Goal: Communication & Community: Share content

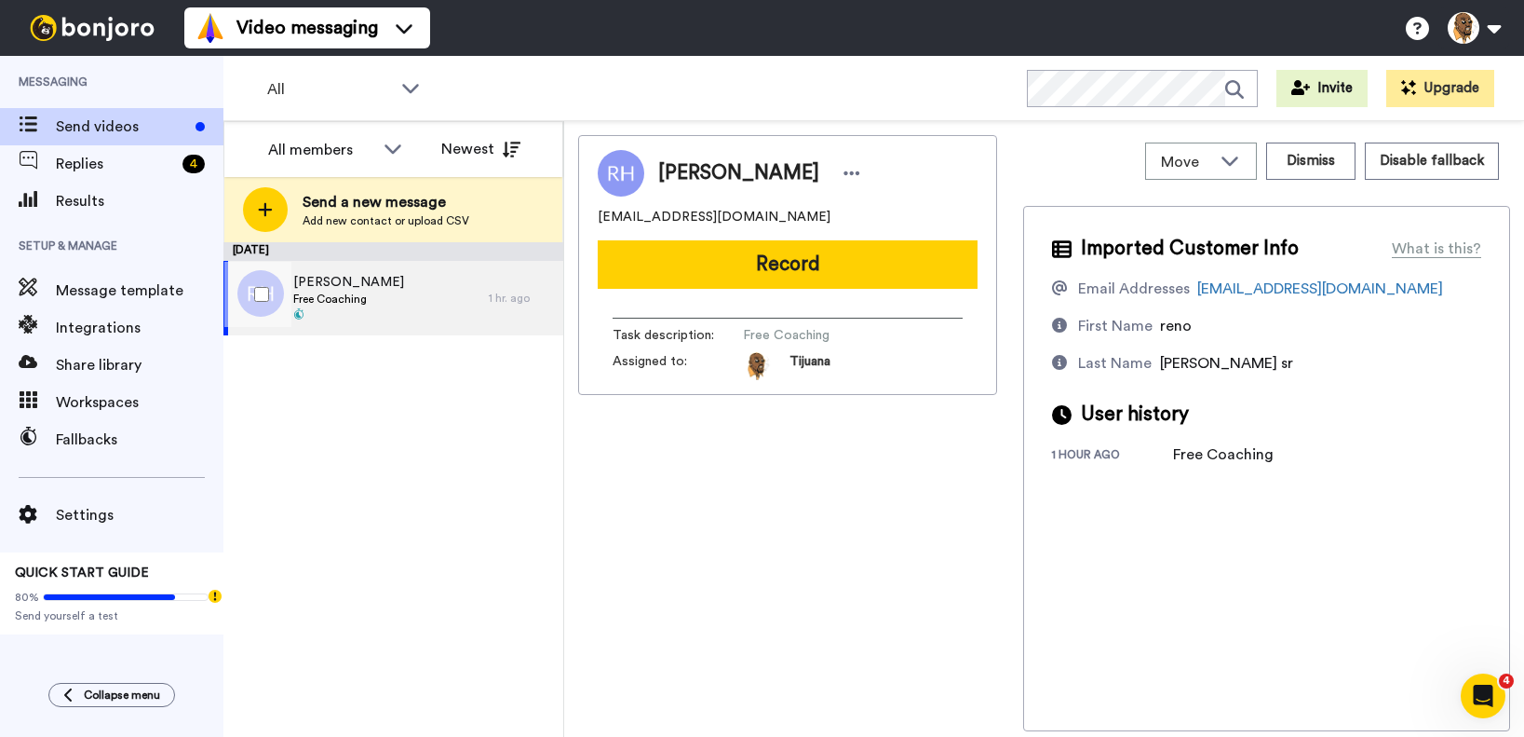
click at [368, 293] on span "Free Coaching" at bounding box center [348, 298] width 111 height 15
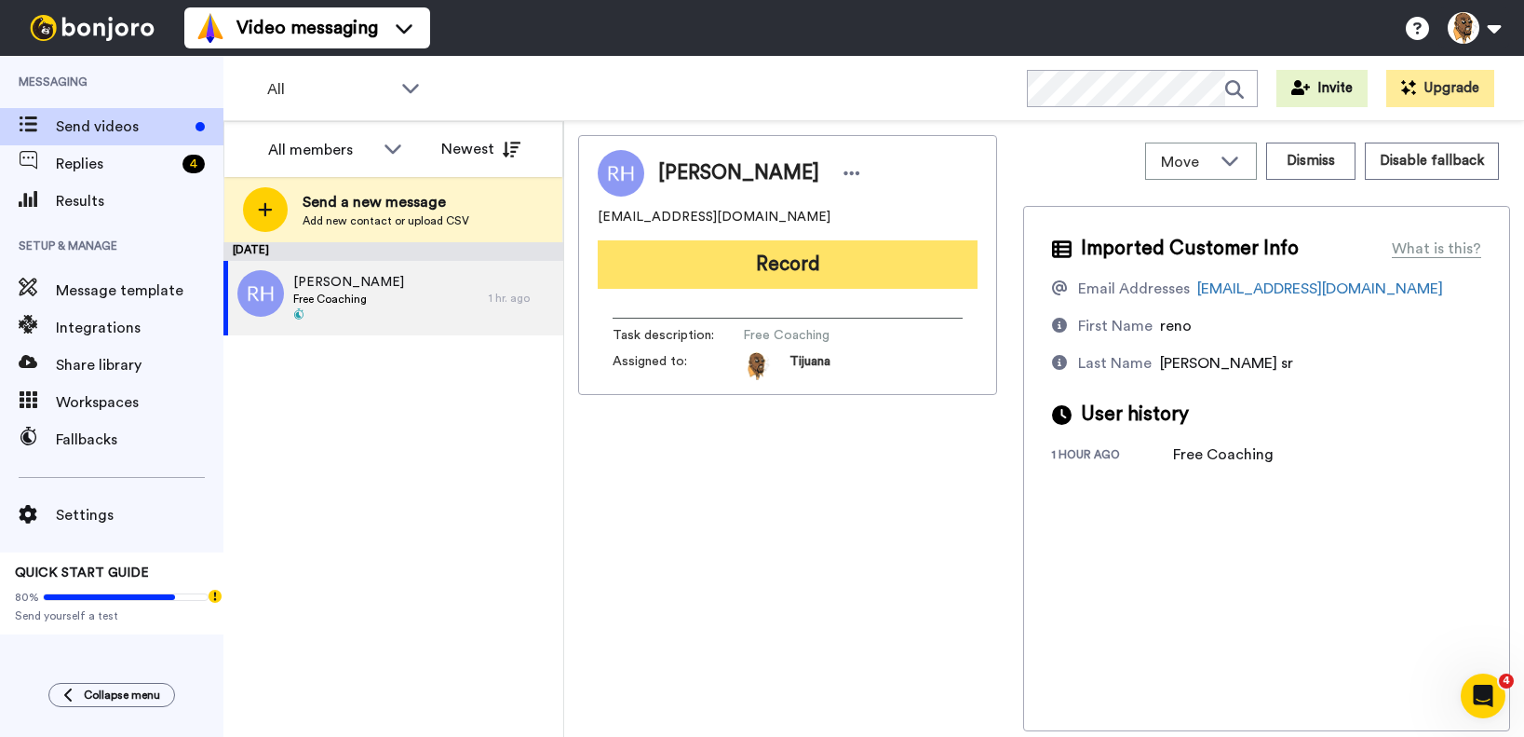
click at [742, 264] on button "Record" at bounding box center [788, 264] width 380 height 48
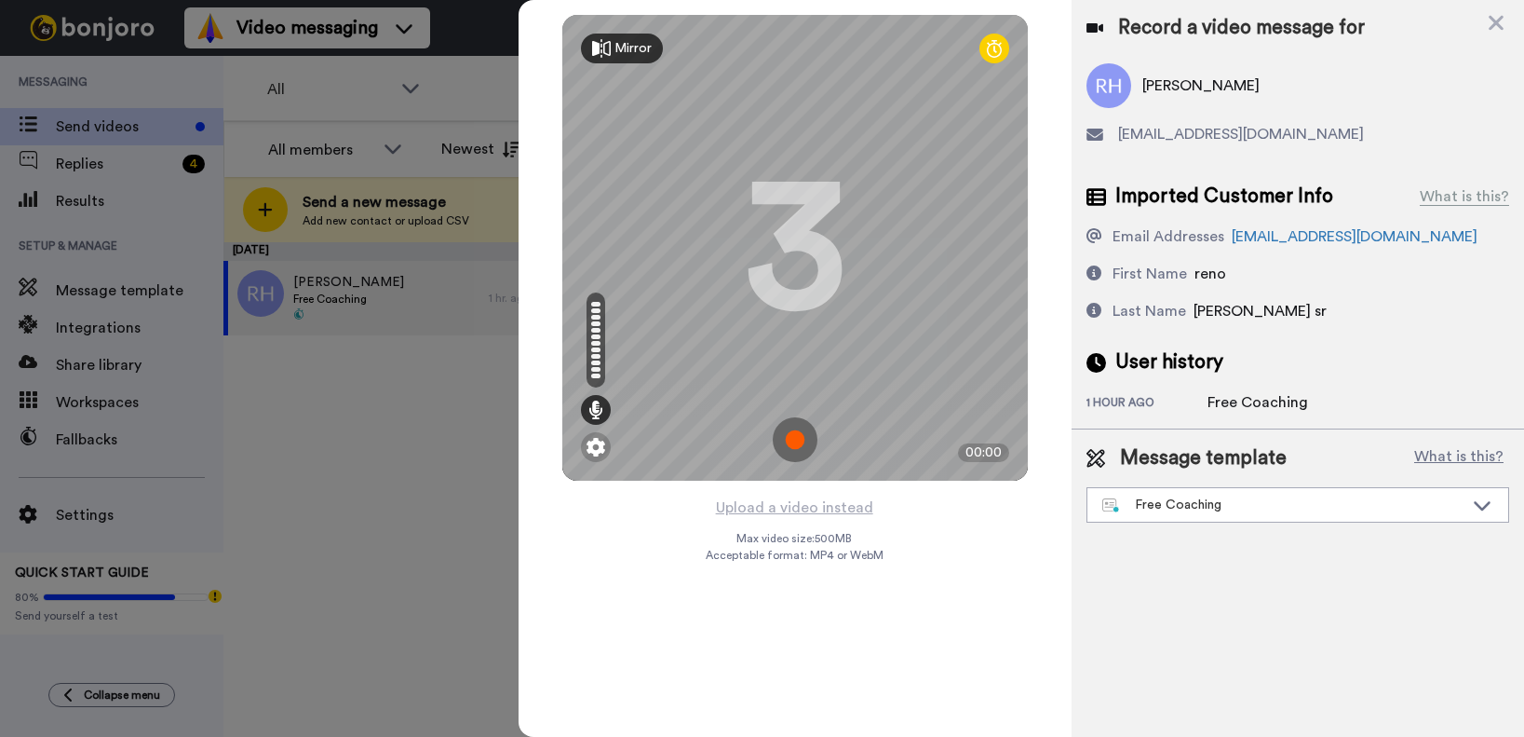
click at [786, 432] on img at bounding box center [795, 439] width 45 height 45
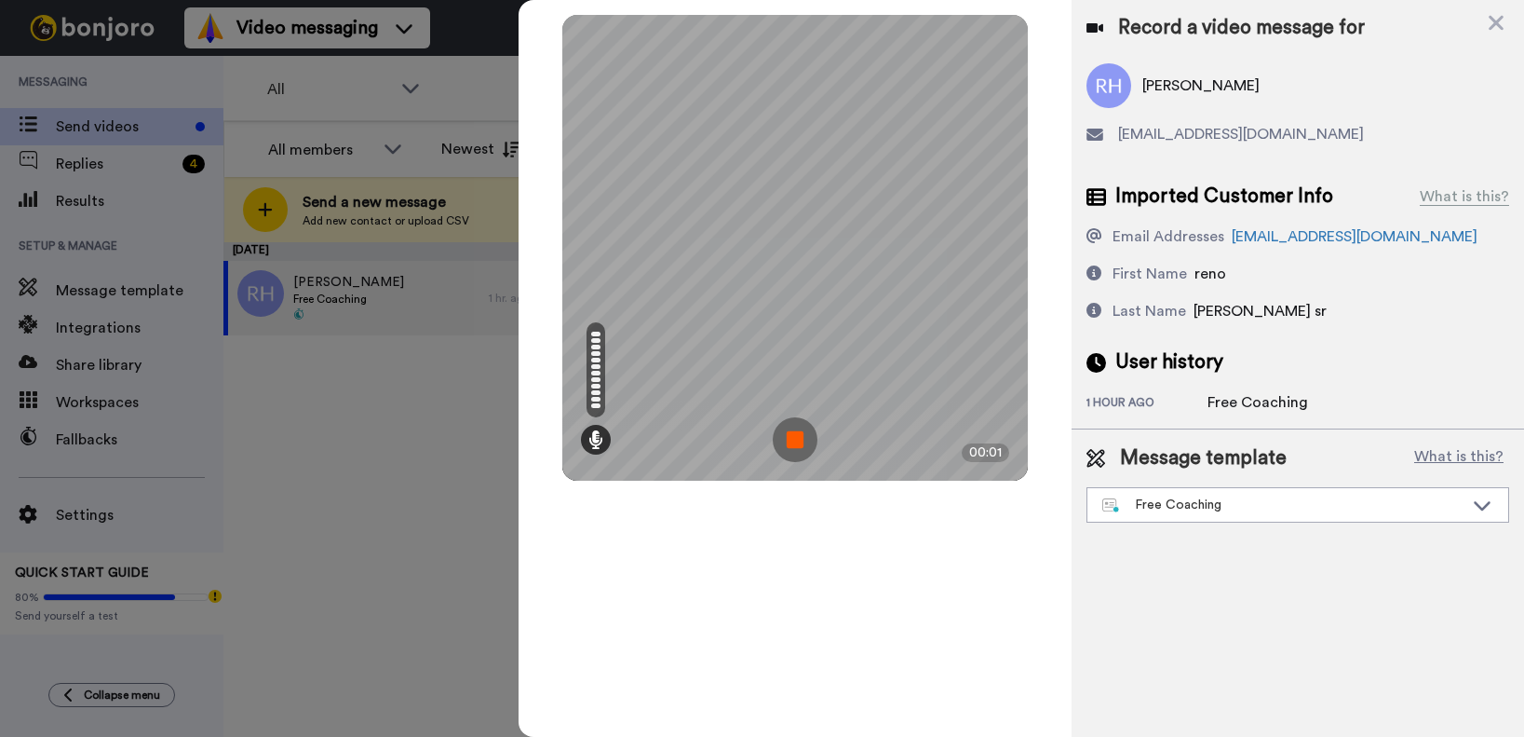
click at [807, 431] on img at bounding box center [795, 439] width 45 height 45
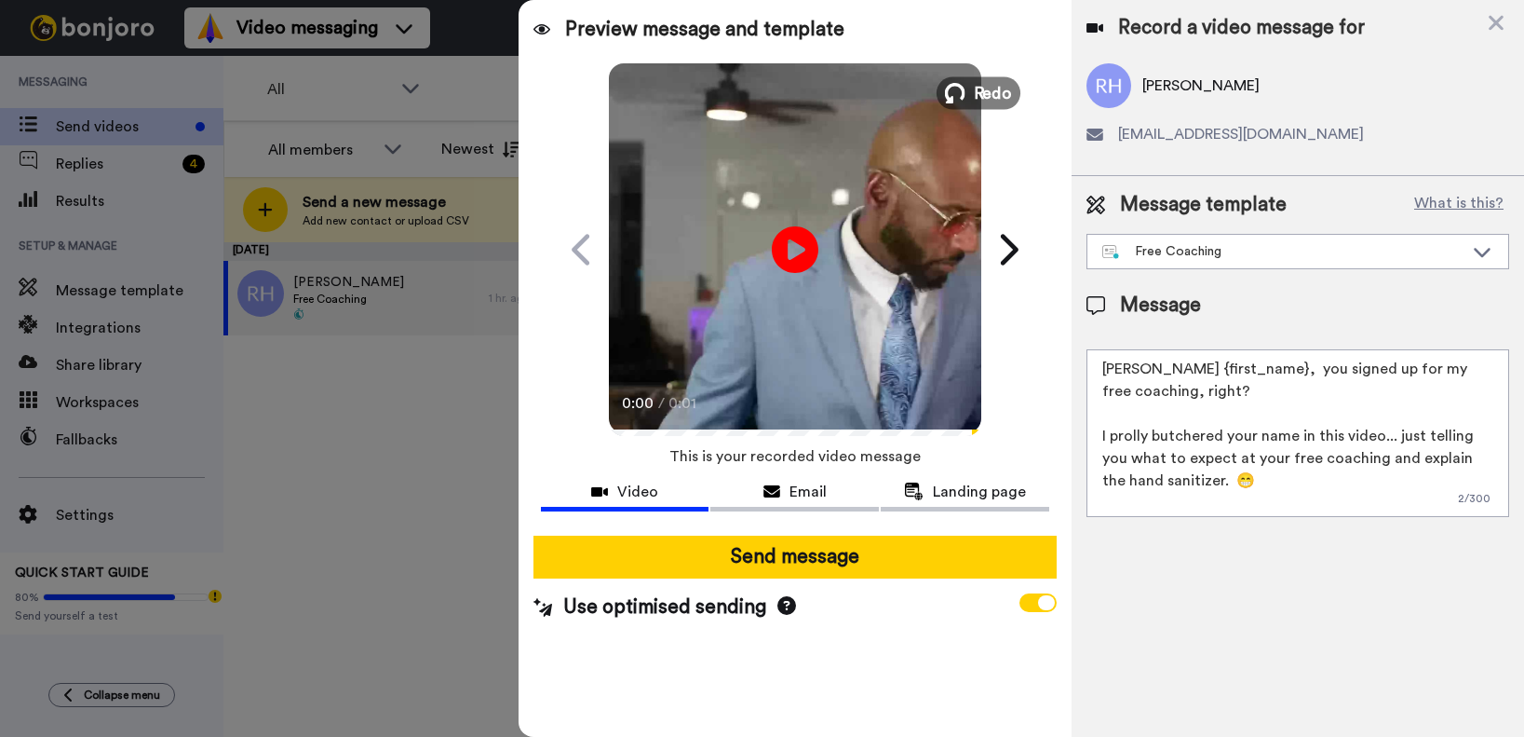
click at [967, 93] on button "Redo" at bounding box center [979, 92] width 84 height 33
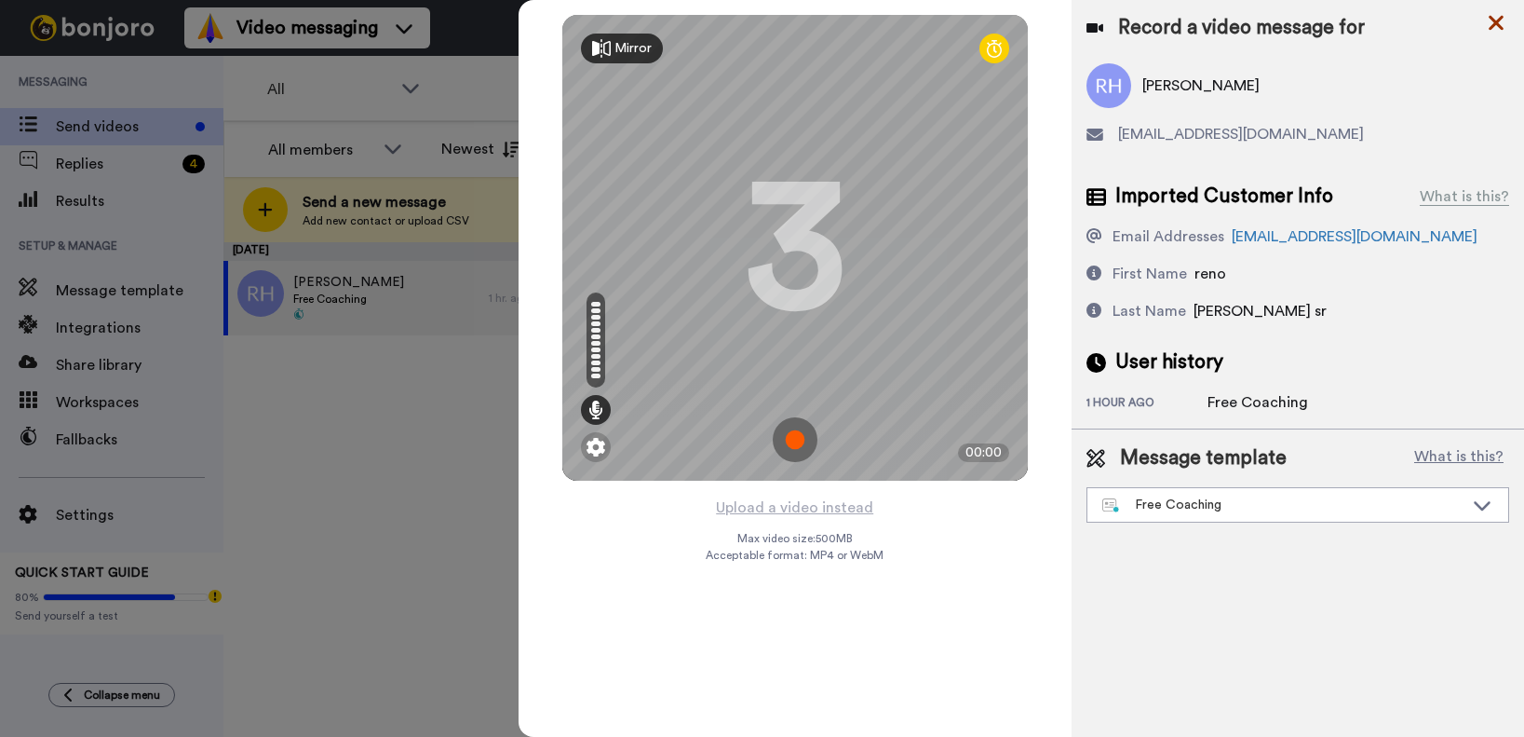
click at [1494, 22] on icon at bounding box center [1496, 22] width 19 height 23
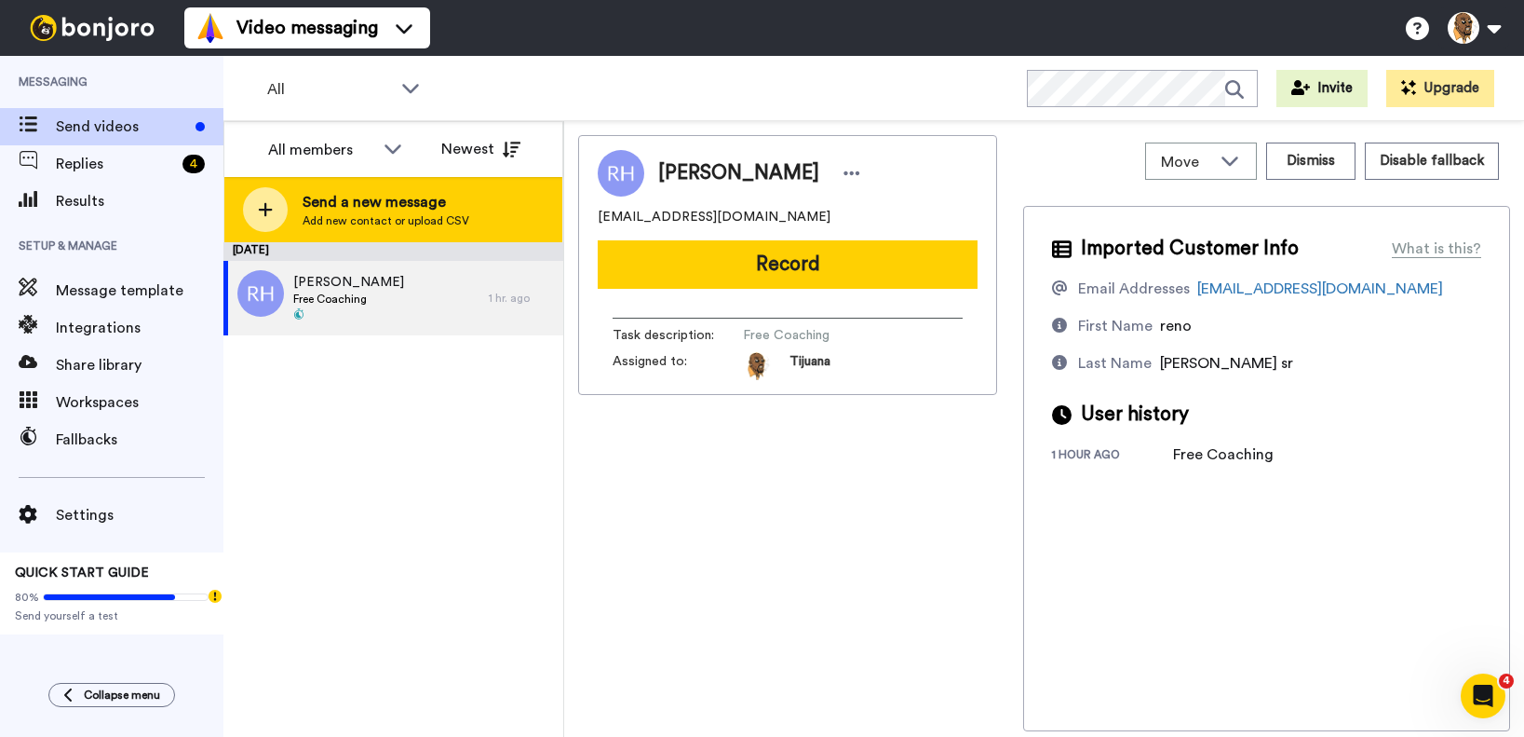
click at [356, 213] on span "Add new contact or upload CSV" at bounding box center [386, 220] width 167 height 15
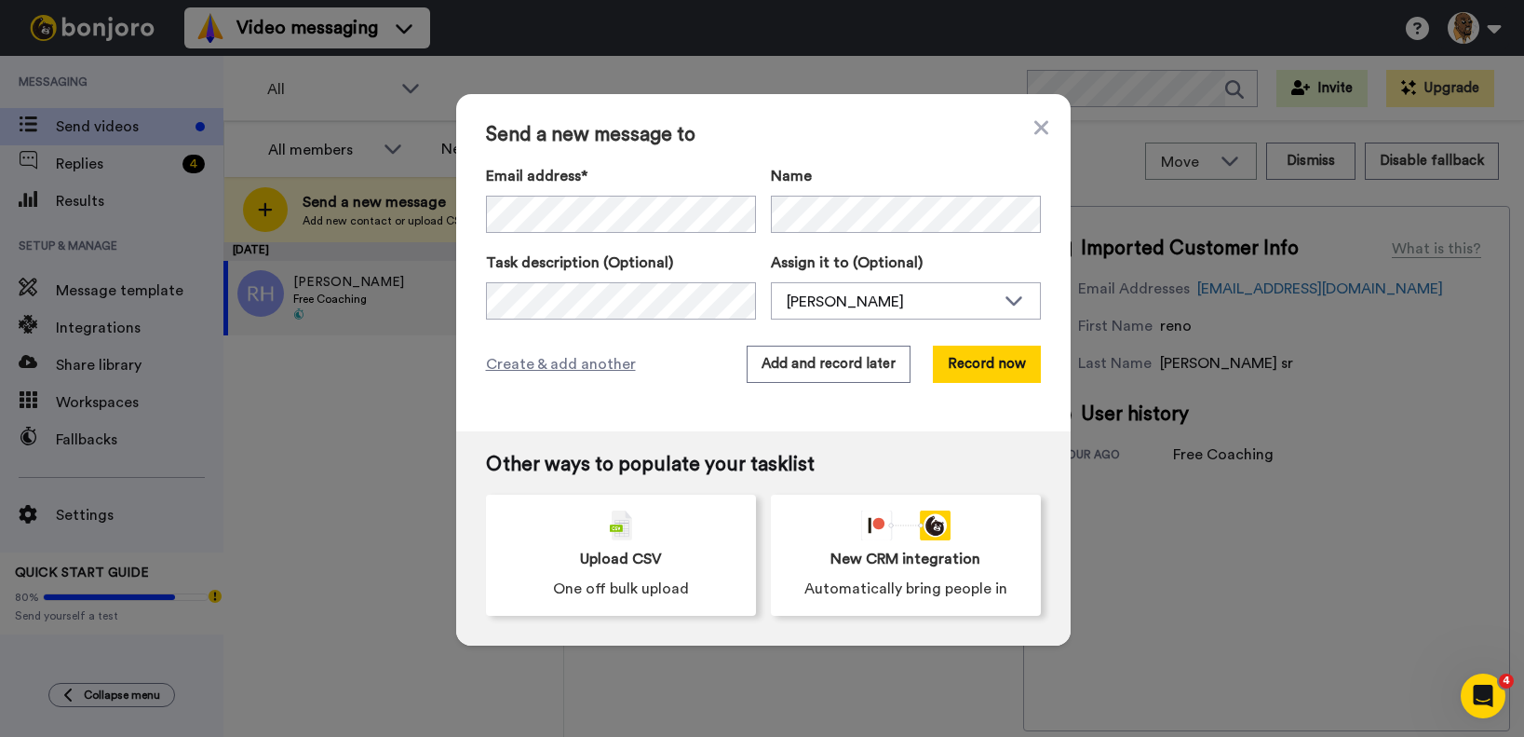
click at [608, 164] on div "Send a new message to Email address* Reno Hines sr <renohines7@gmail.com> Rocko…" at bounding box center [763, 262] width 615 height 337
click at [536, 645] on nordpass-autofill-portal at bounding box center [763, 645] width 615 height 0
click at [1034, 129] on icon at bounding box center [1041, 127] width 14 height 22
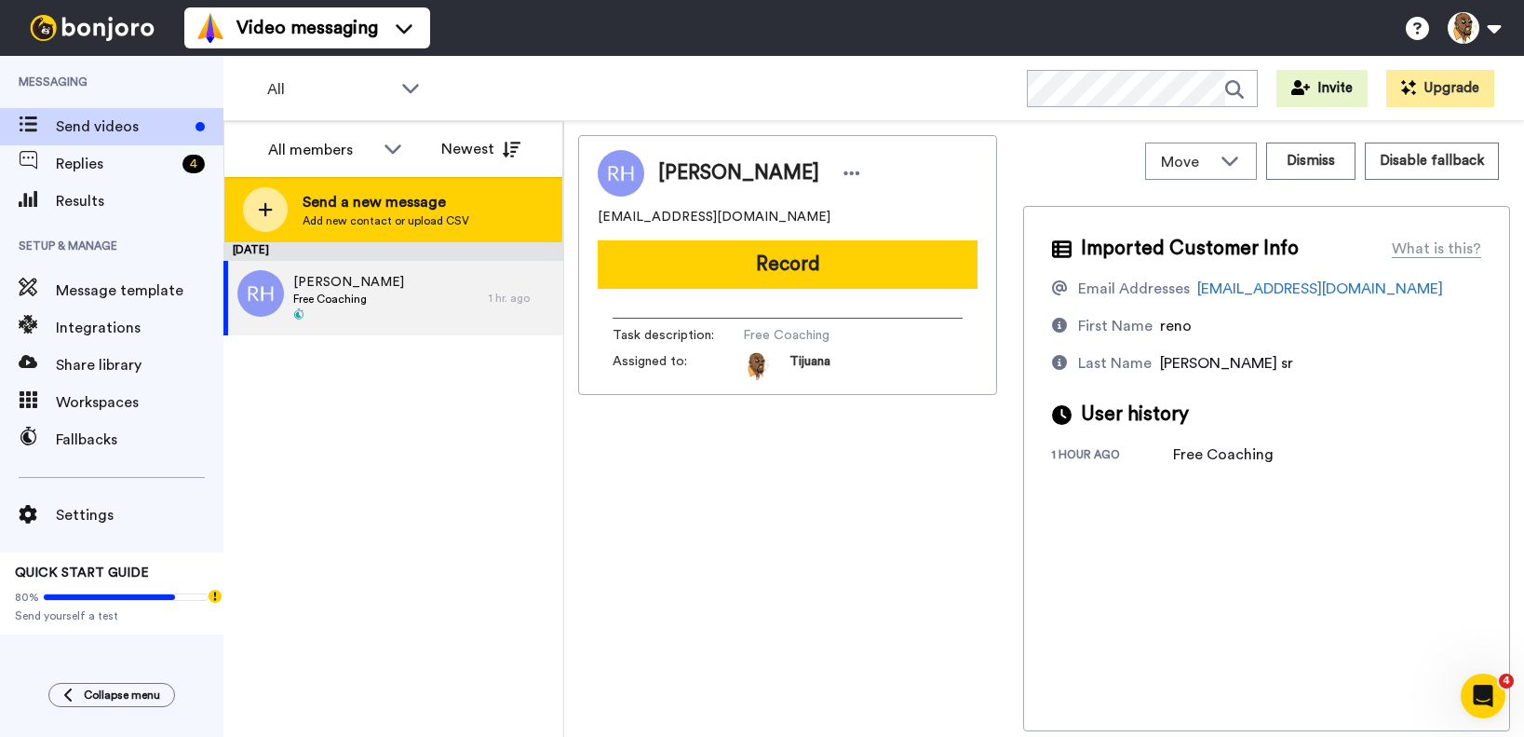
click at [326, 196] on span "Send a new message" at bounding box center [386, 202] width 167 height 22
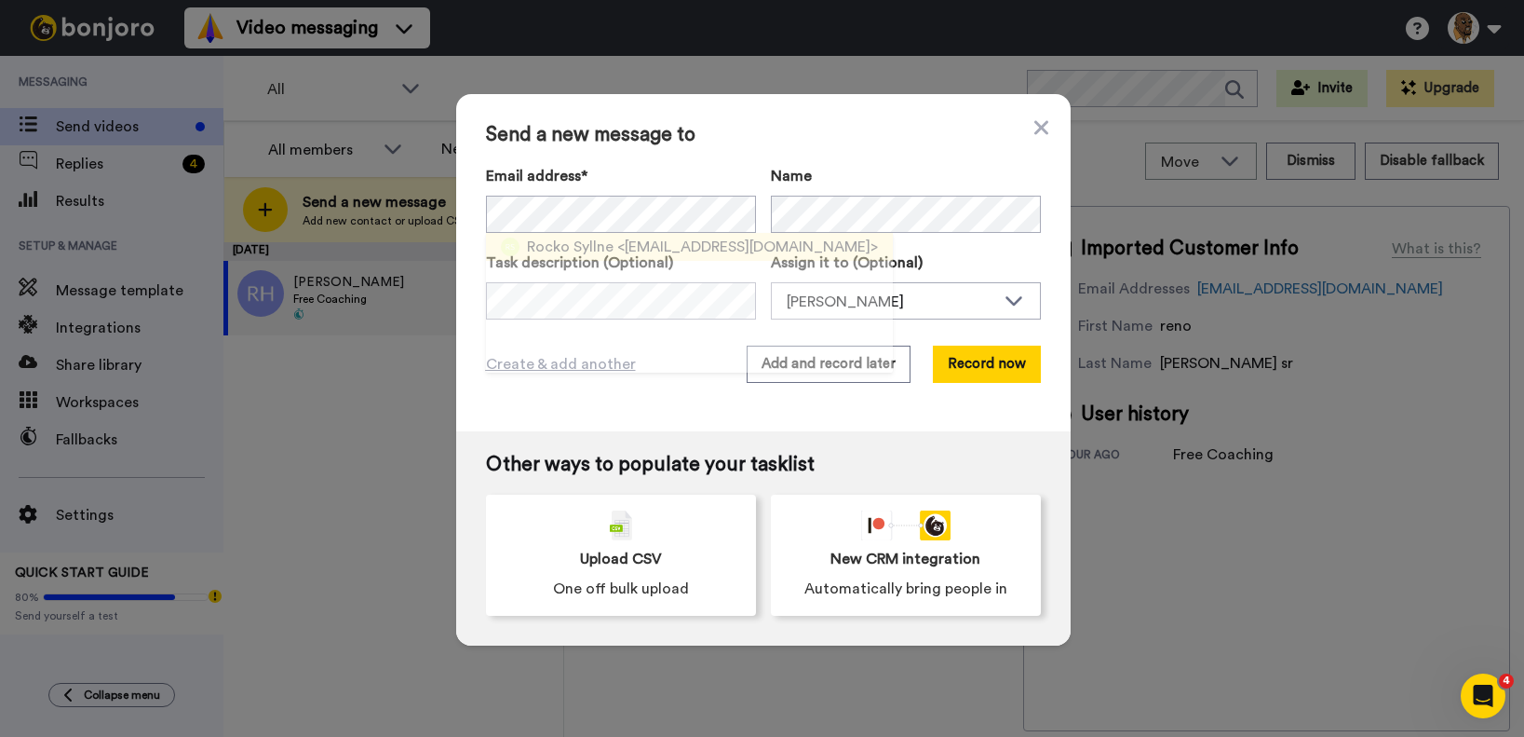
click at [600, 237] on span "Rocko Syllne" at bounding box center [570, 247] width 87 height 22
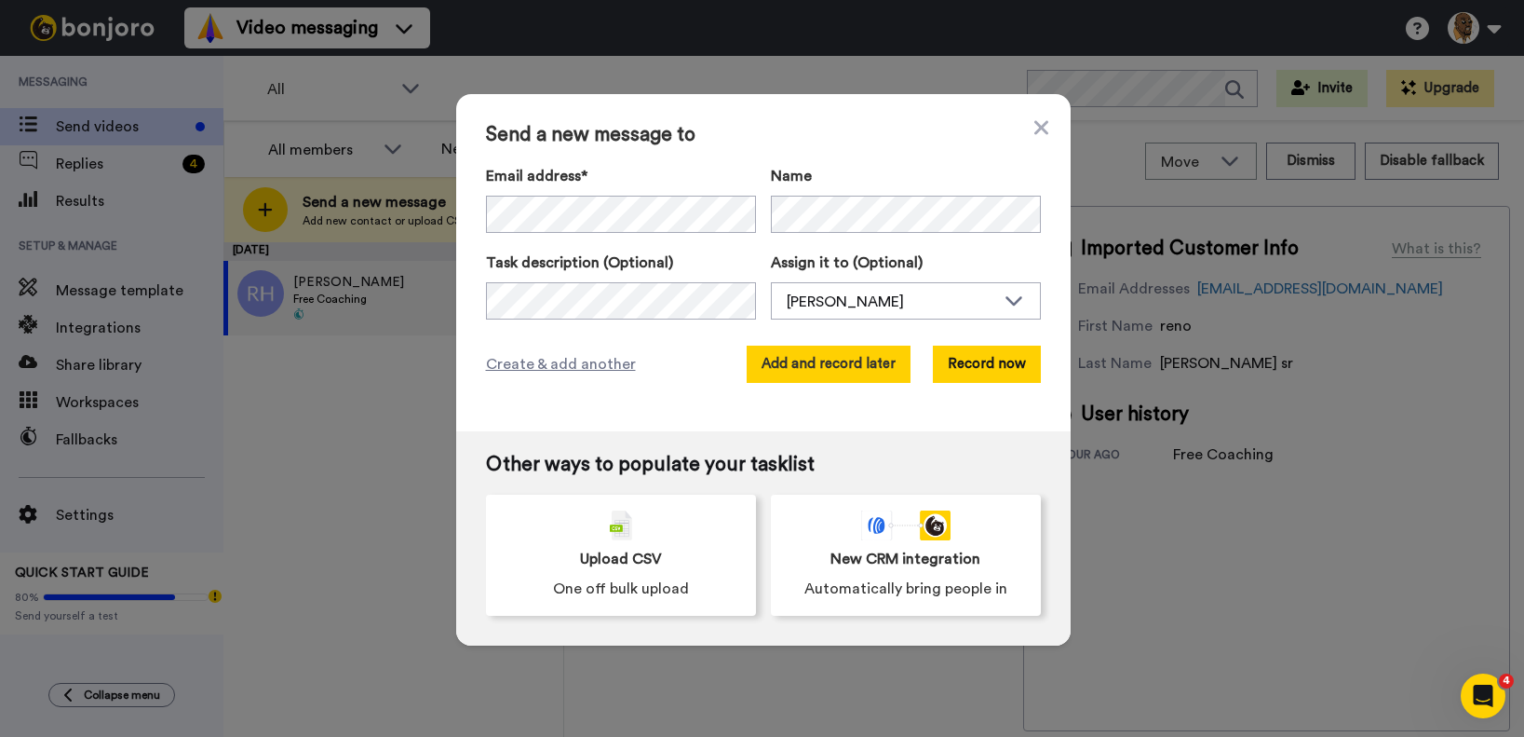
click at [867, 369] on button "Add and record later" at bounding box center [829, 363] width 164 height 37
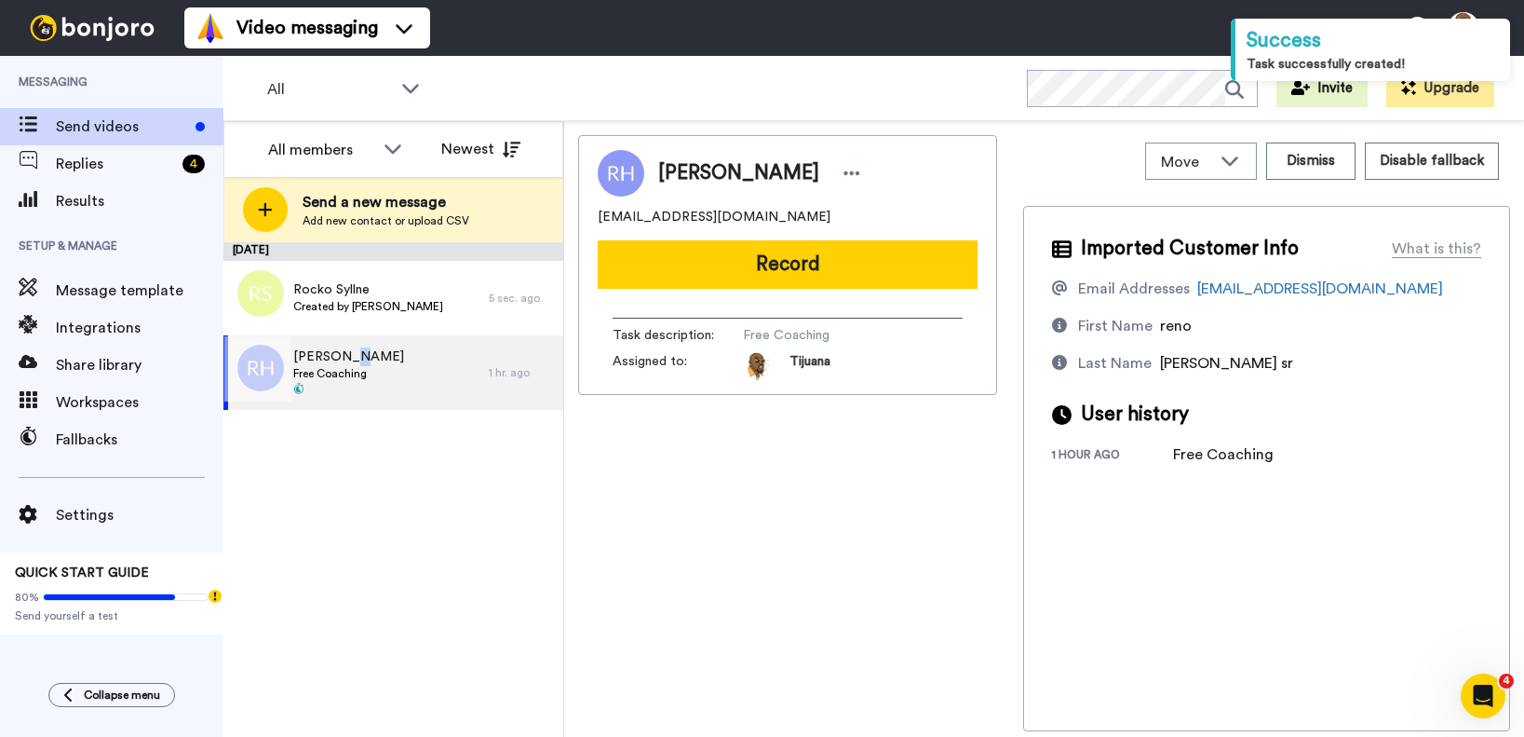
click at [354, 358] on span "[PERSON_NAME]" at bounding box center [348, 356] width 111 height 19
click at [424, 385] on div "Reno Hines sr Free Coaching" at bounding box center [355, 372] width 265 height 74
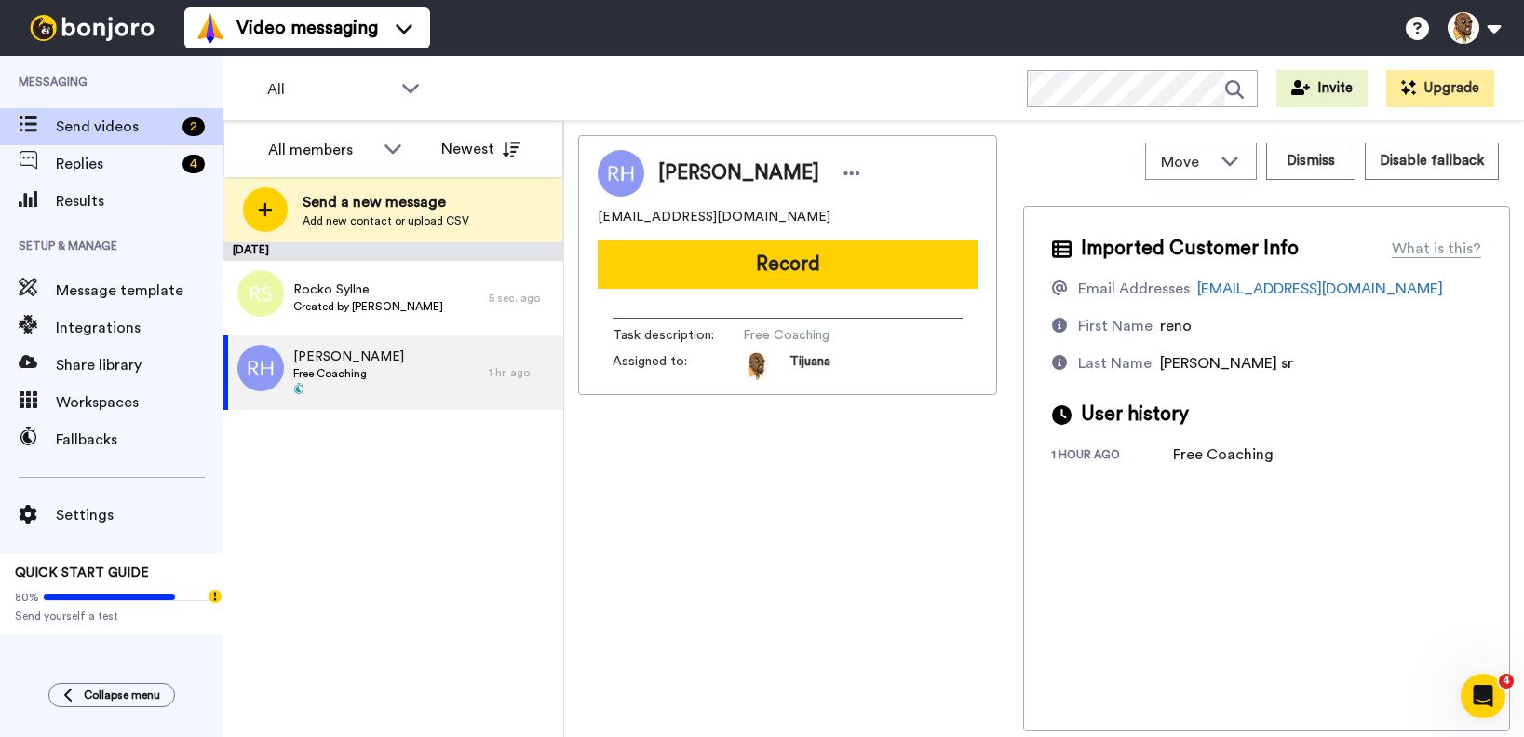
click at [780, 255] on button "Record" at bounding box center [788, 264] width 380 height 48
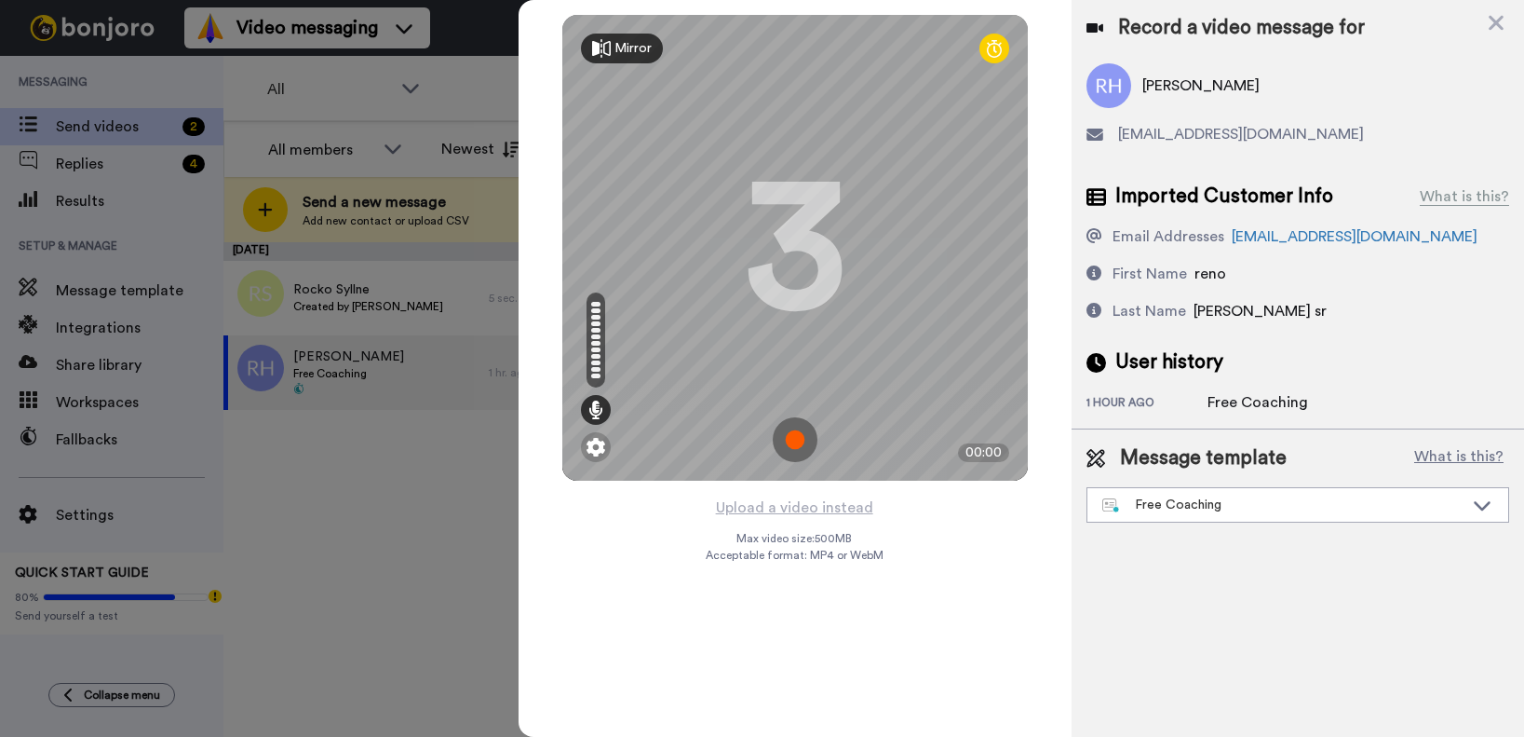
click at [798, 436] on img at bounding box center [795, 439] width 45 height 45
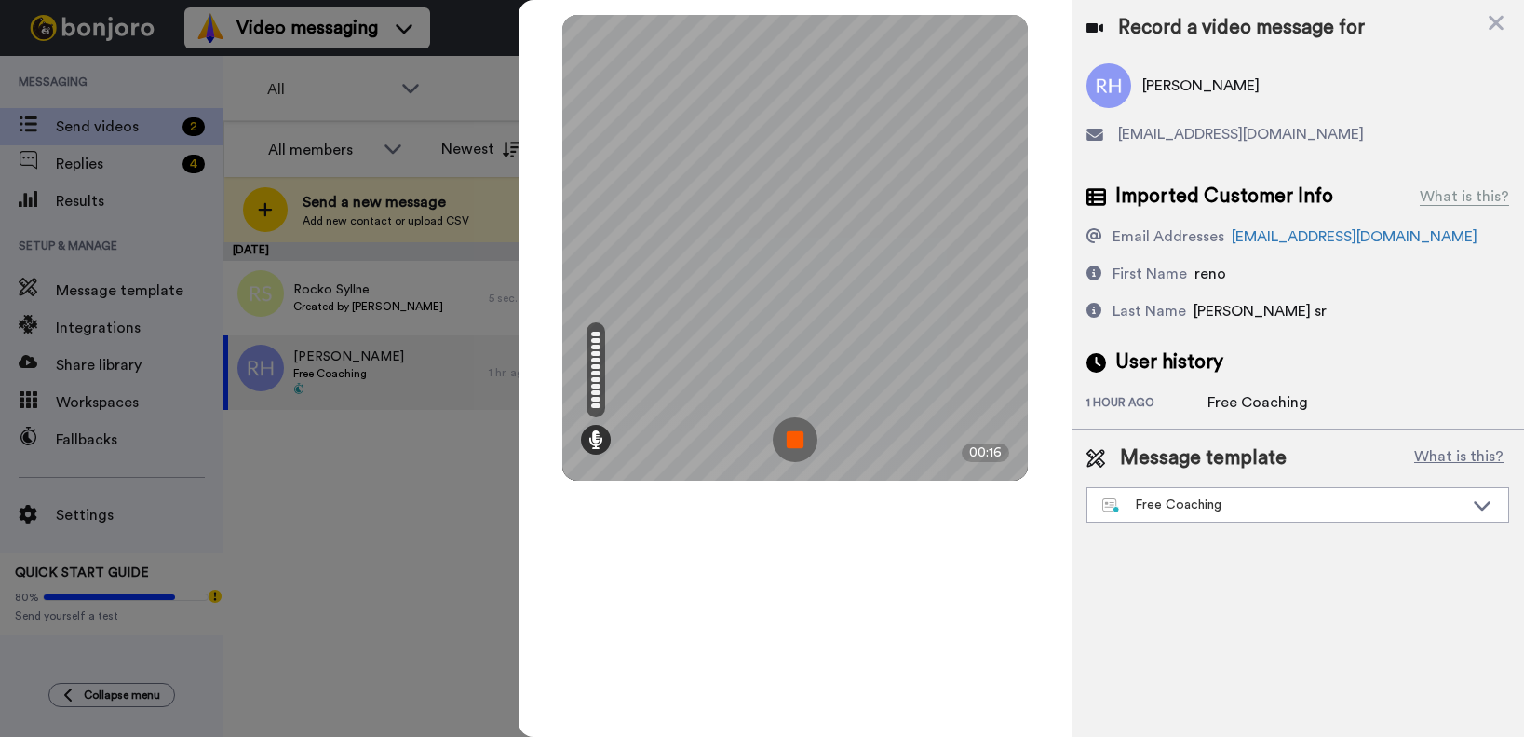
click at [807, 418] on img at bounding box center [795, 439] width 45 height 45
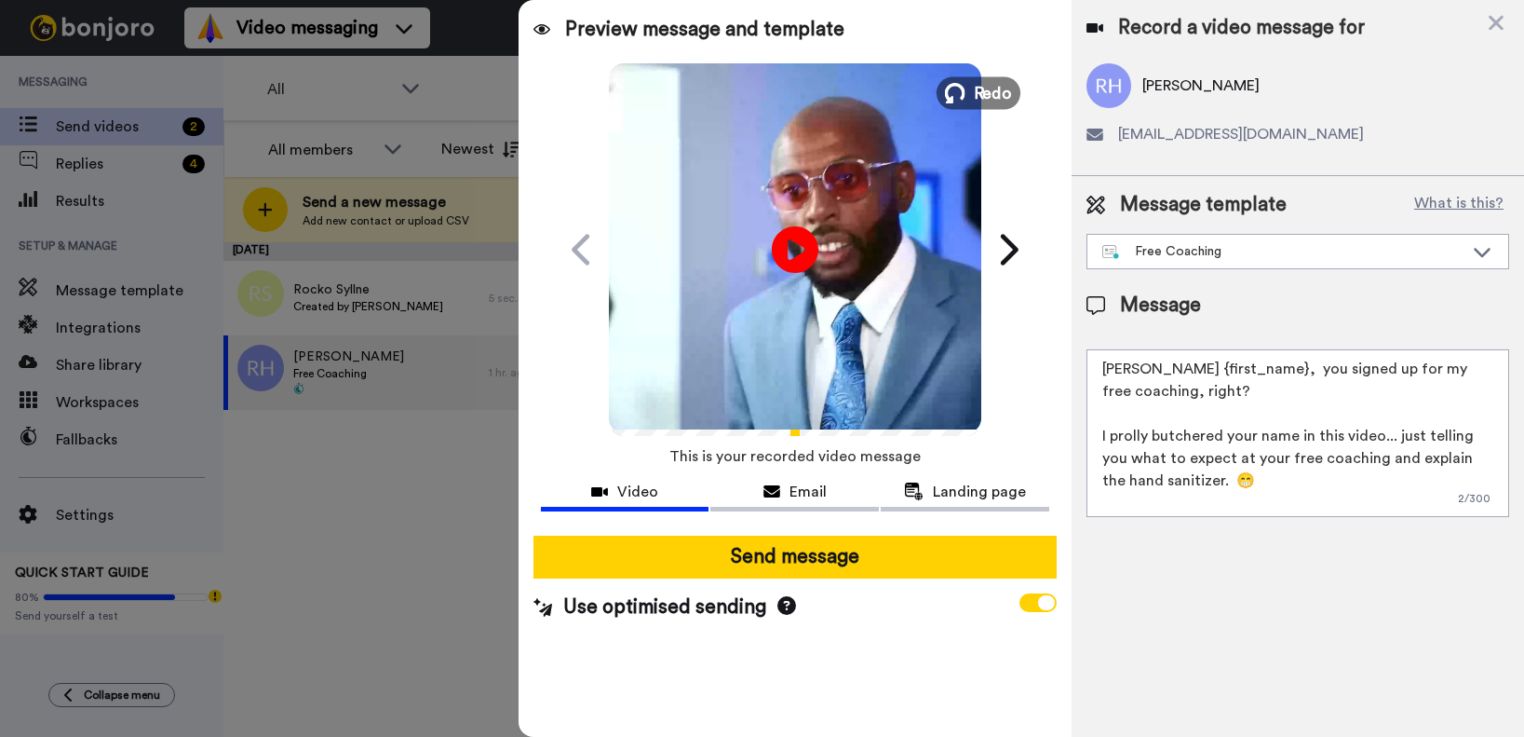
click at [949, 86] on icon at bounding box center [954, 93] width 20 height 20
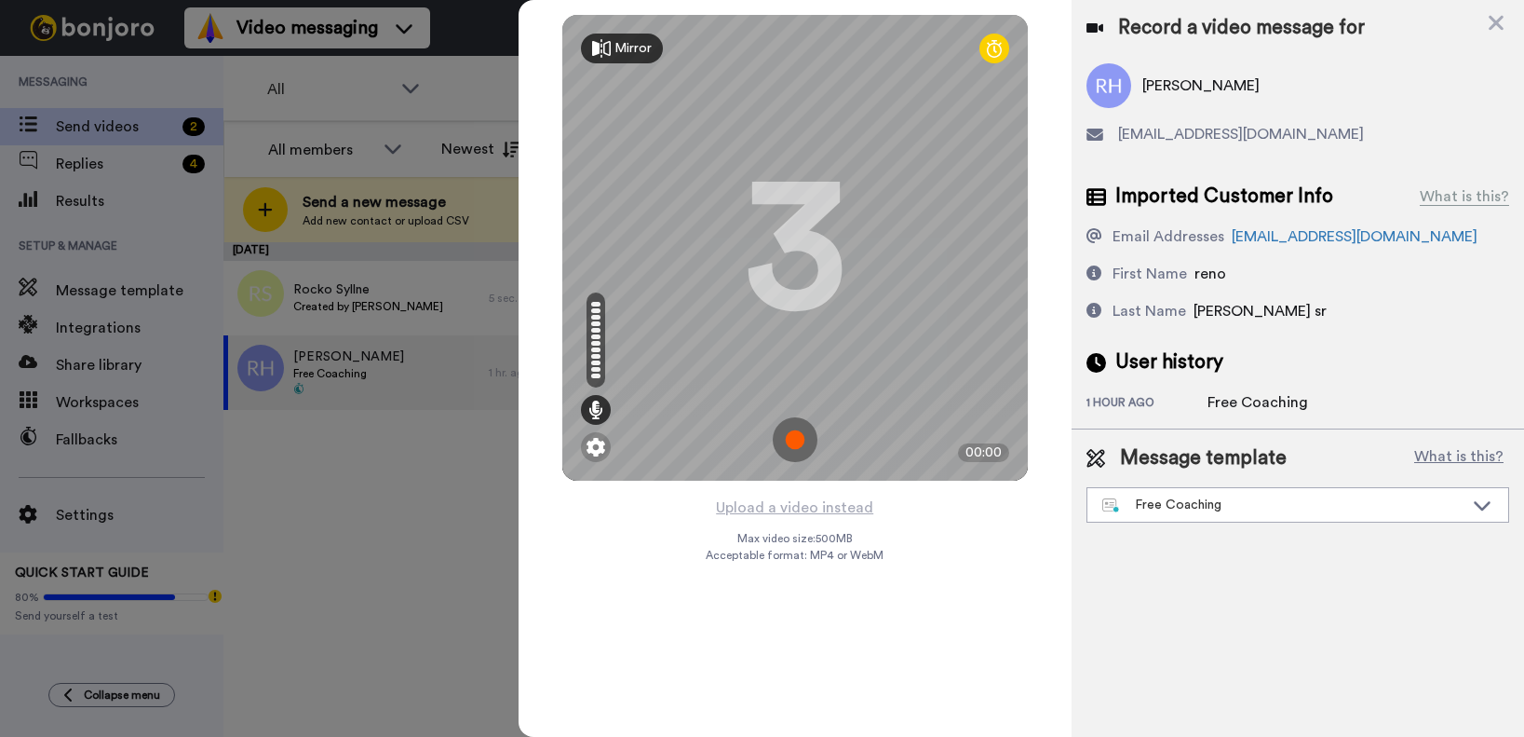
click at [791, 443] on img at bounding box center [795, 439] width 45 height 45
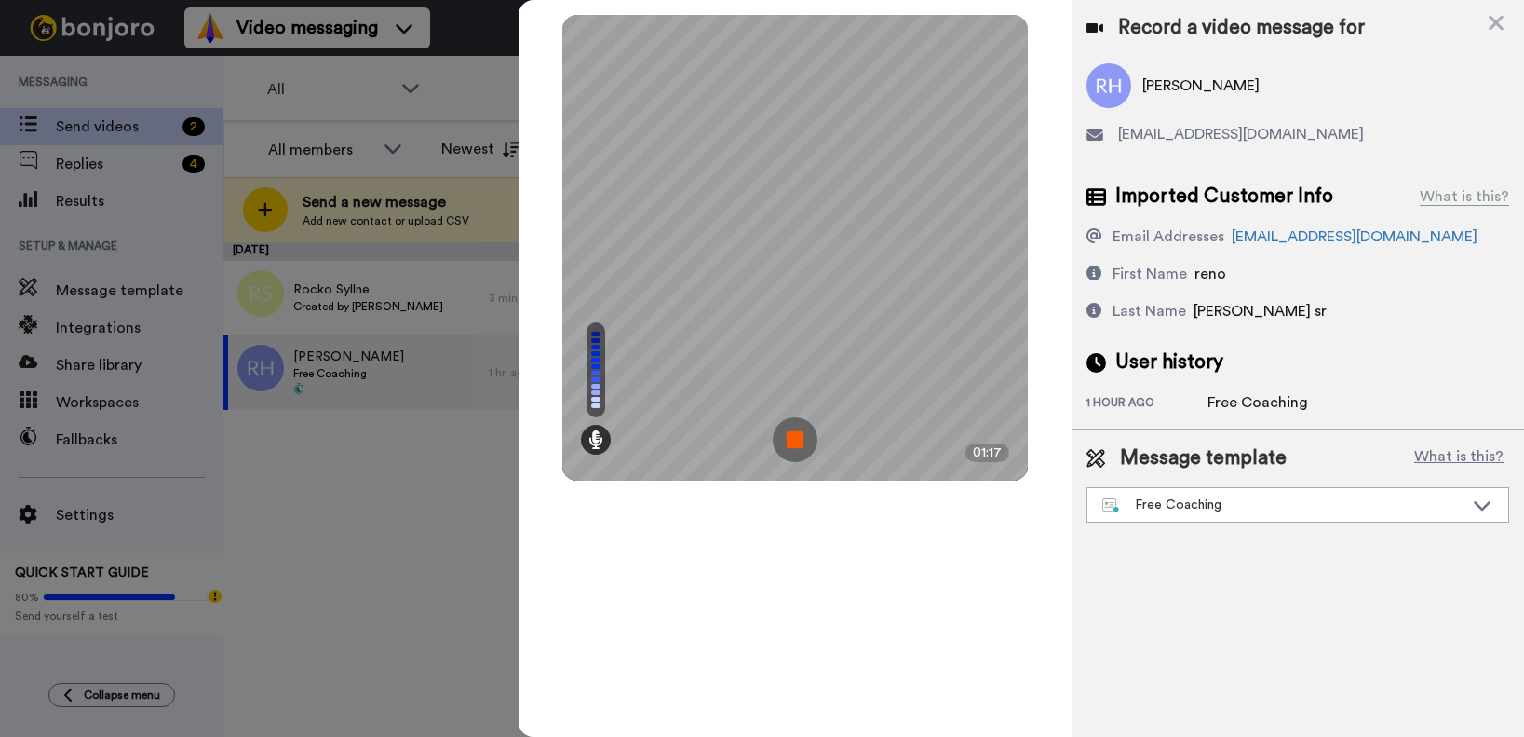
click at [784, 449] on img at bounding box center [795, 439] width 45 height 45
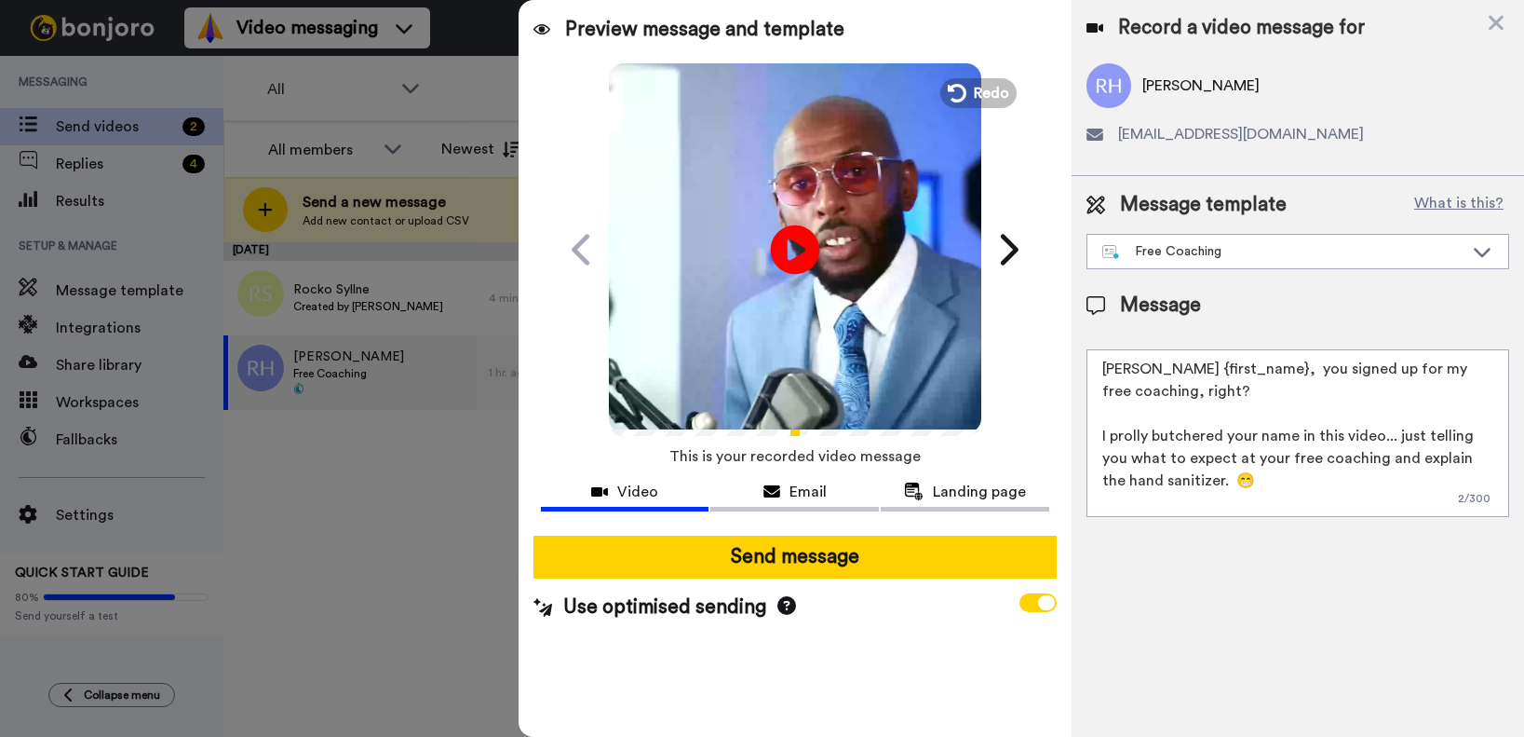
click at [798, 239] on icon at bounding box center [794, 248] width 49 height 49
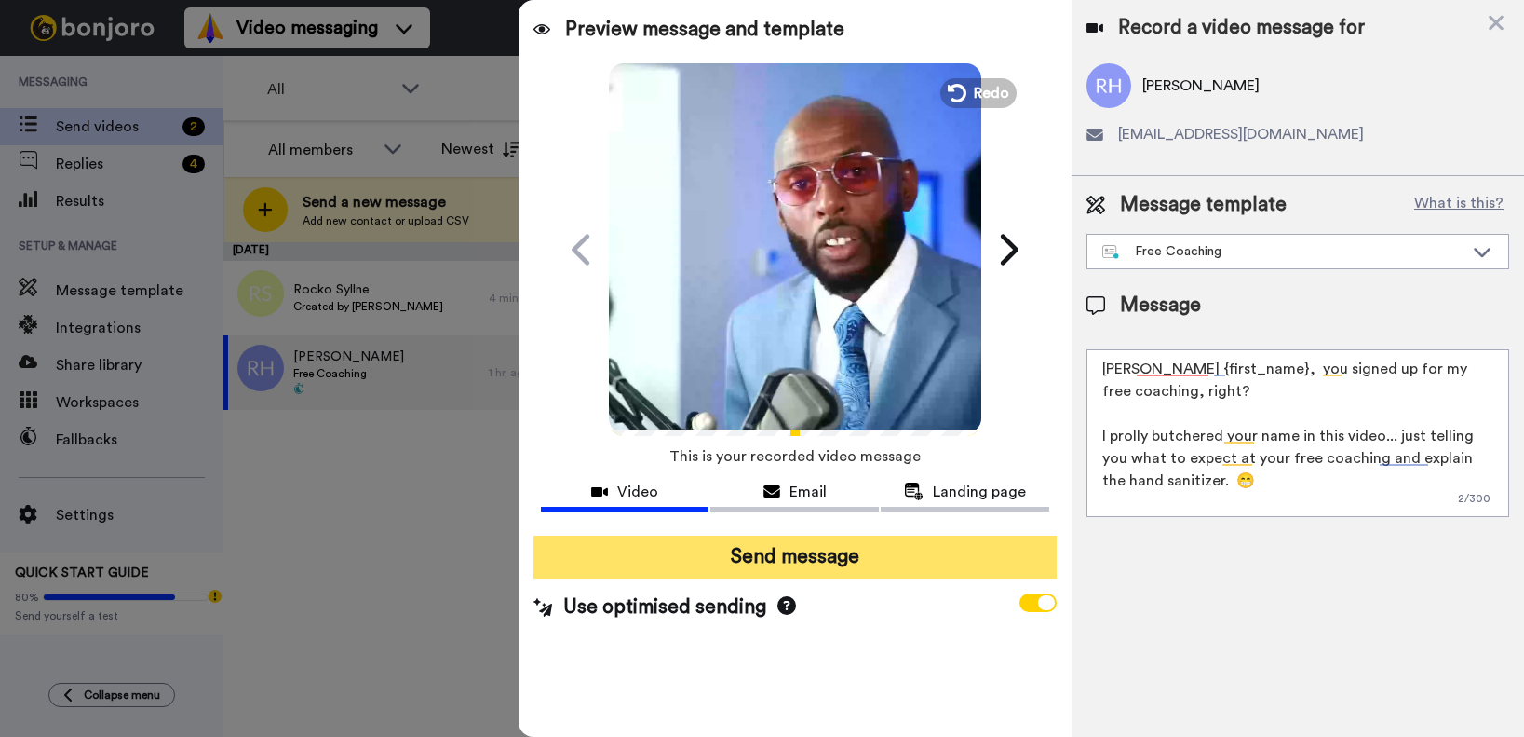
click at [805, 556] on button "Send message" at bounding box center [795, 556] width 523 height 43
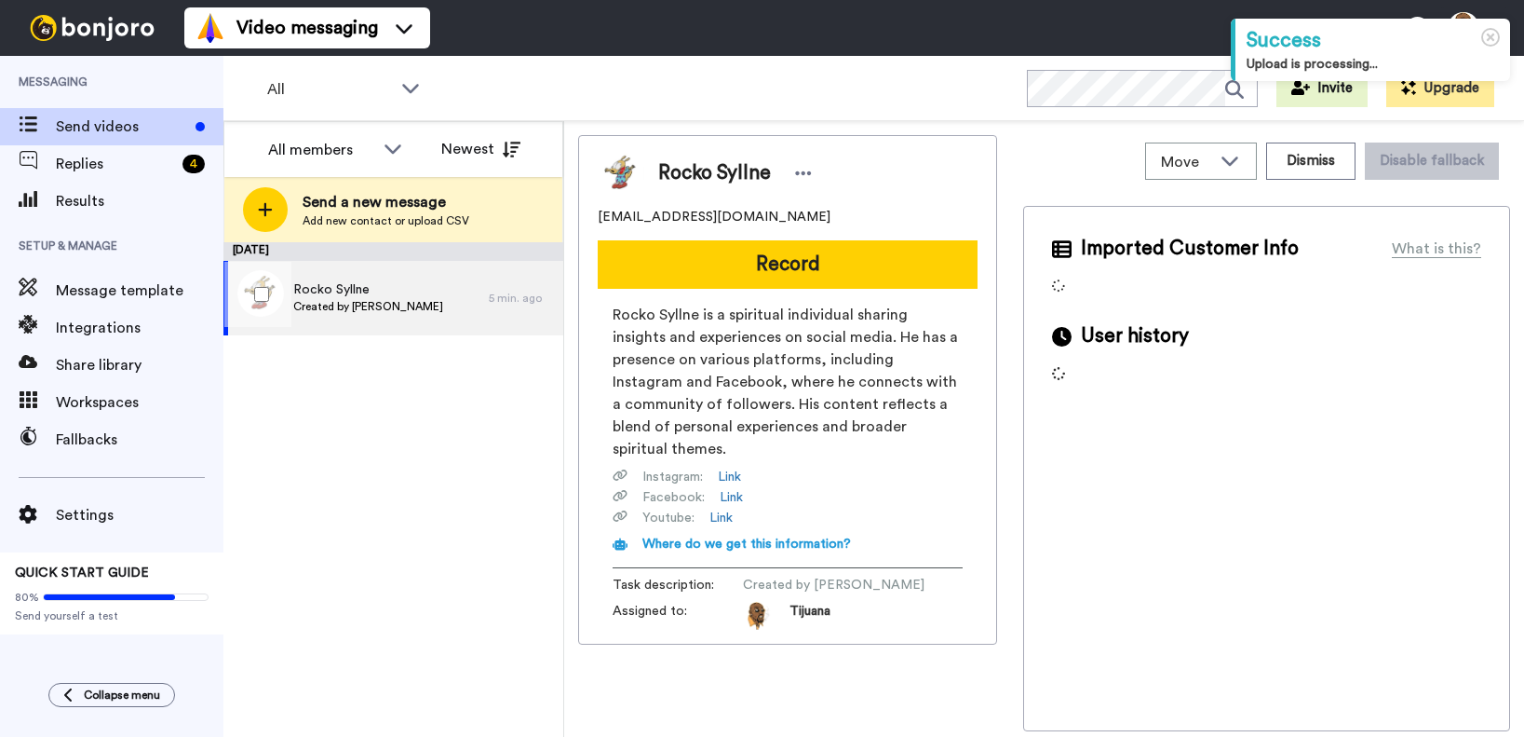
click at [389, 304] on span "Created by [PERSON_NAME]" at bounding box center [368, 306] width 150 height 15
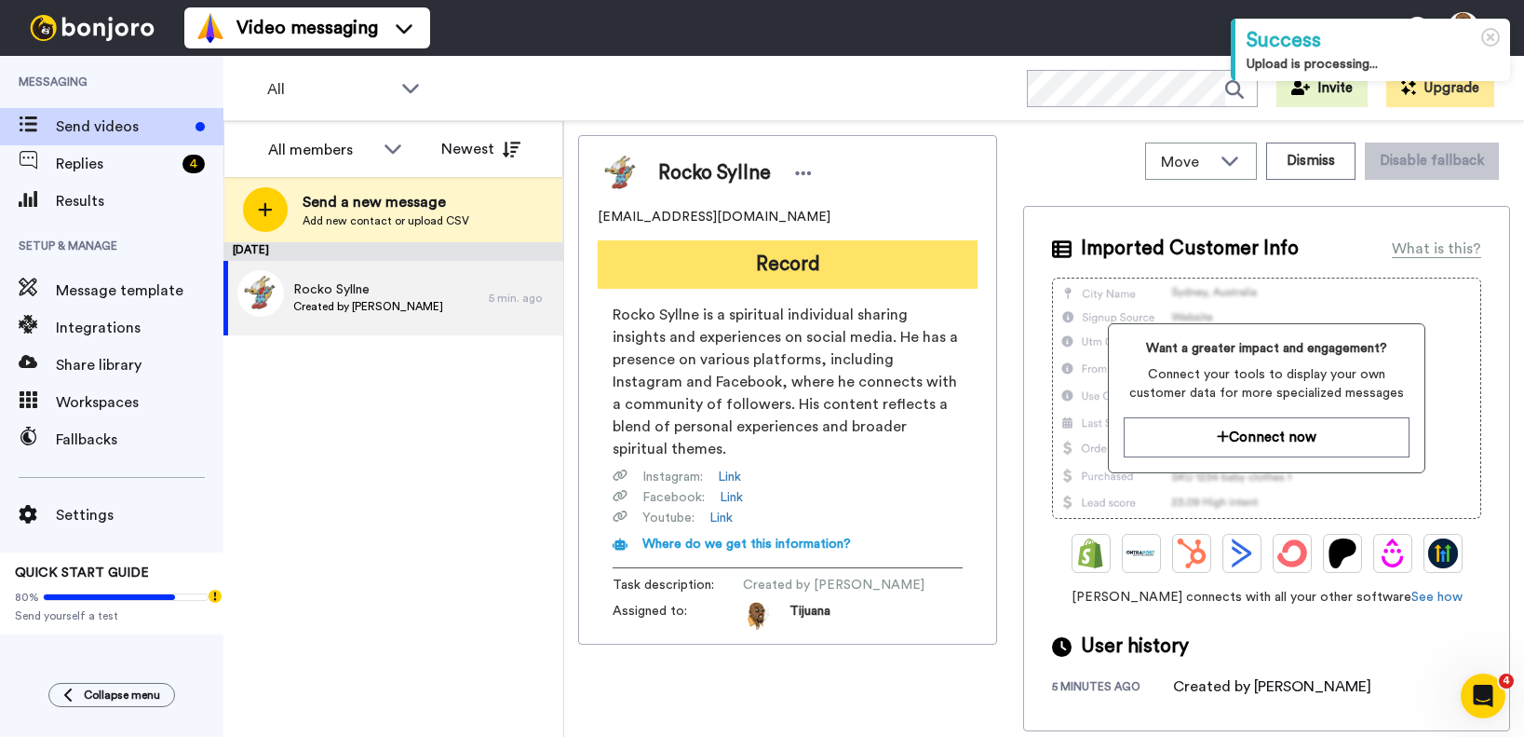
click at [836, 267] on button "Record" at bounding box center [788, 264] width 380 height 48
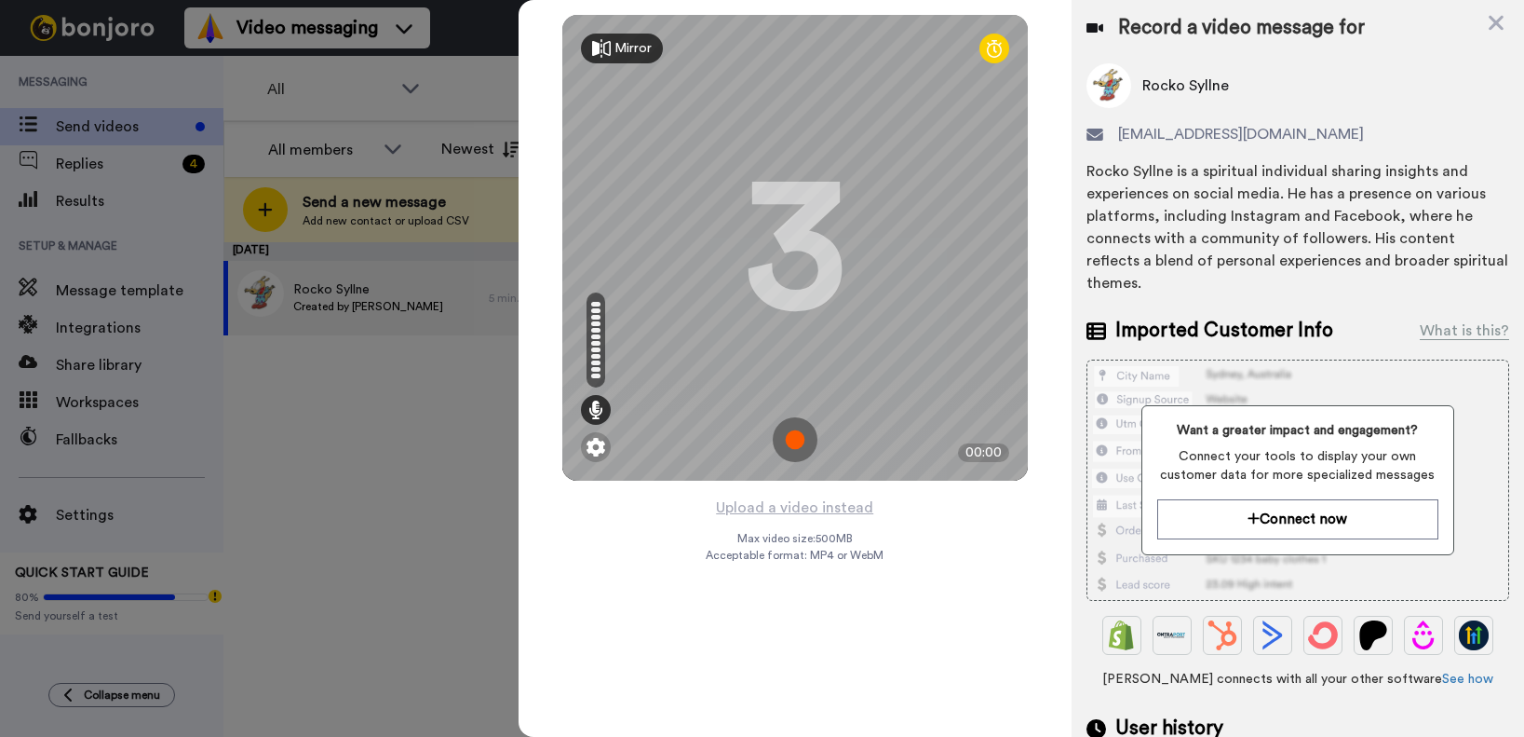
click at [798, 444] on img at bounding box center [795, 439] width 45 height 45
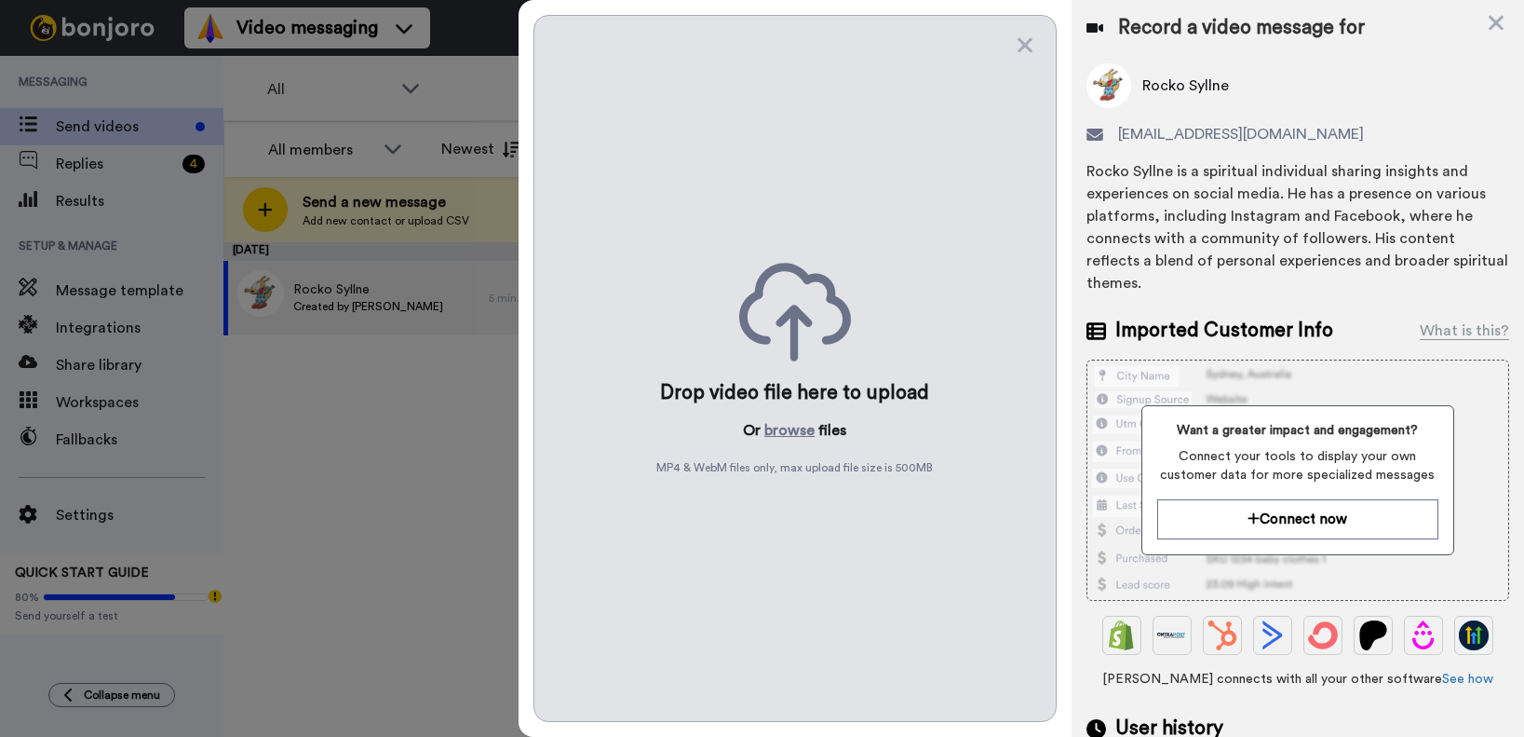
click at [1011, 49] on div "Drop video file here to upload Or browse files MP4 & WebM files only, max uploa…" at bounding box center [795, 368] width 523 height 707
click at [1023, 46] on icon at bounding box center [1025, 45] width 15 height 15
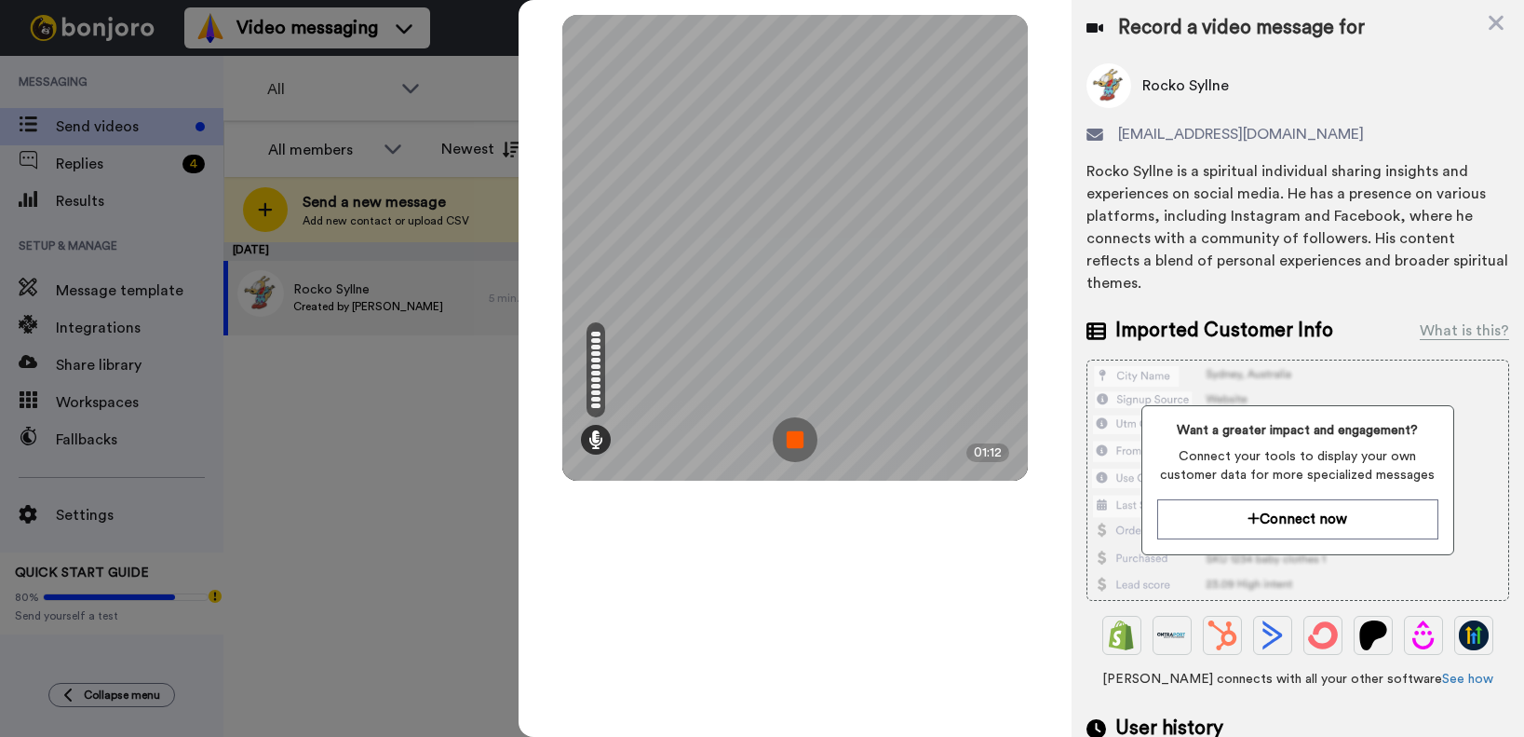
click at [804, 441] on img at bounding box center [795, 439] width 45 height 45
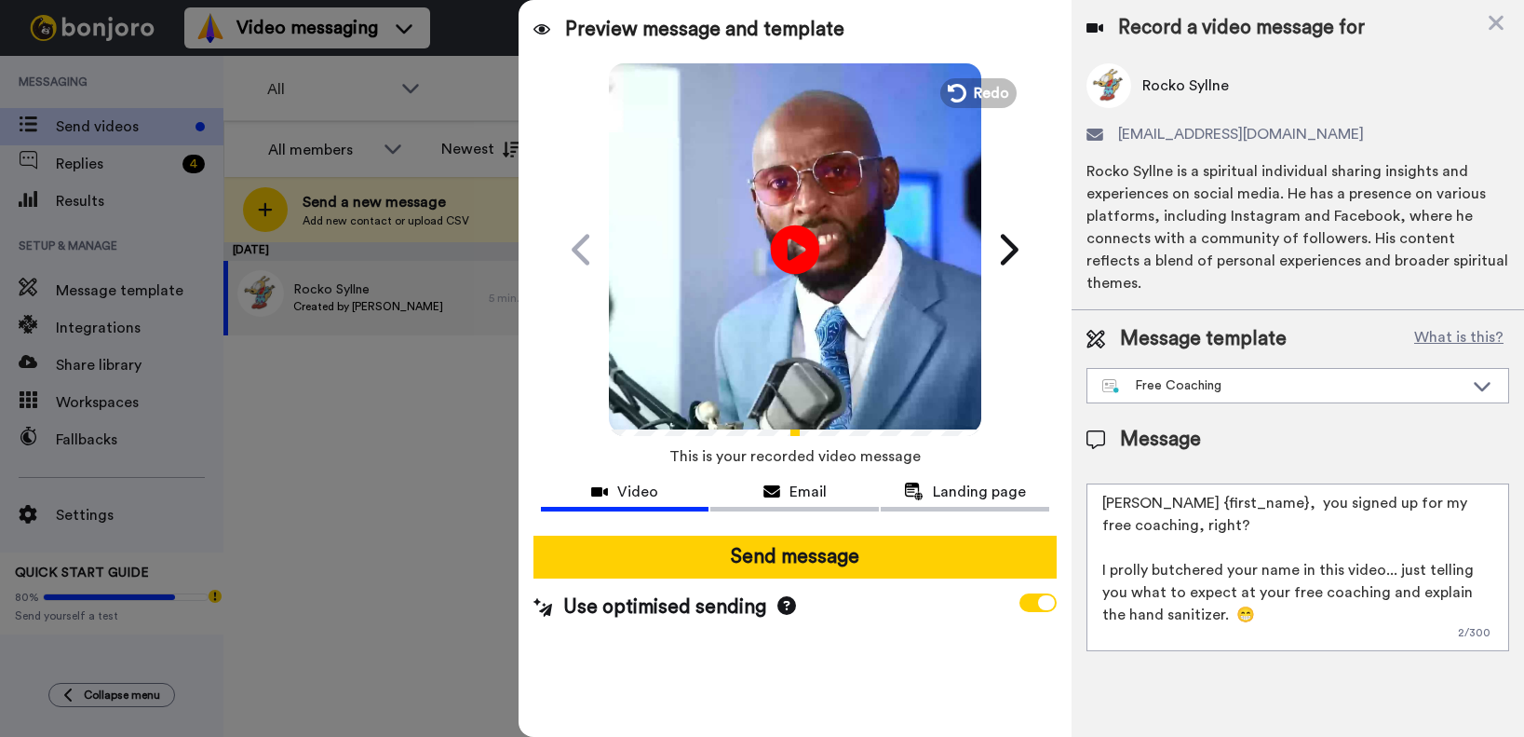
click at [797, 251] on icon "Play/Pause" at bounding box center [794, 249] width 49 height 88
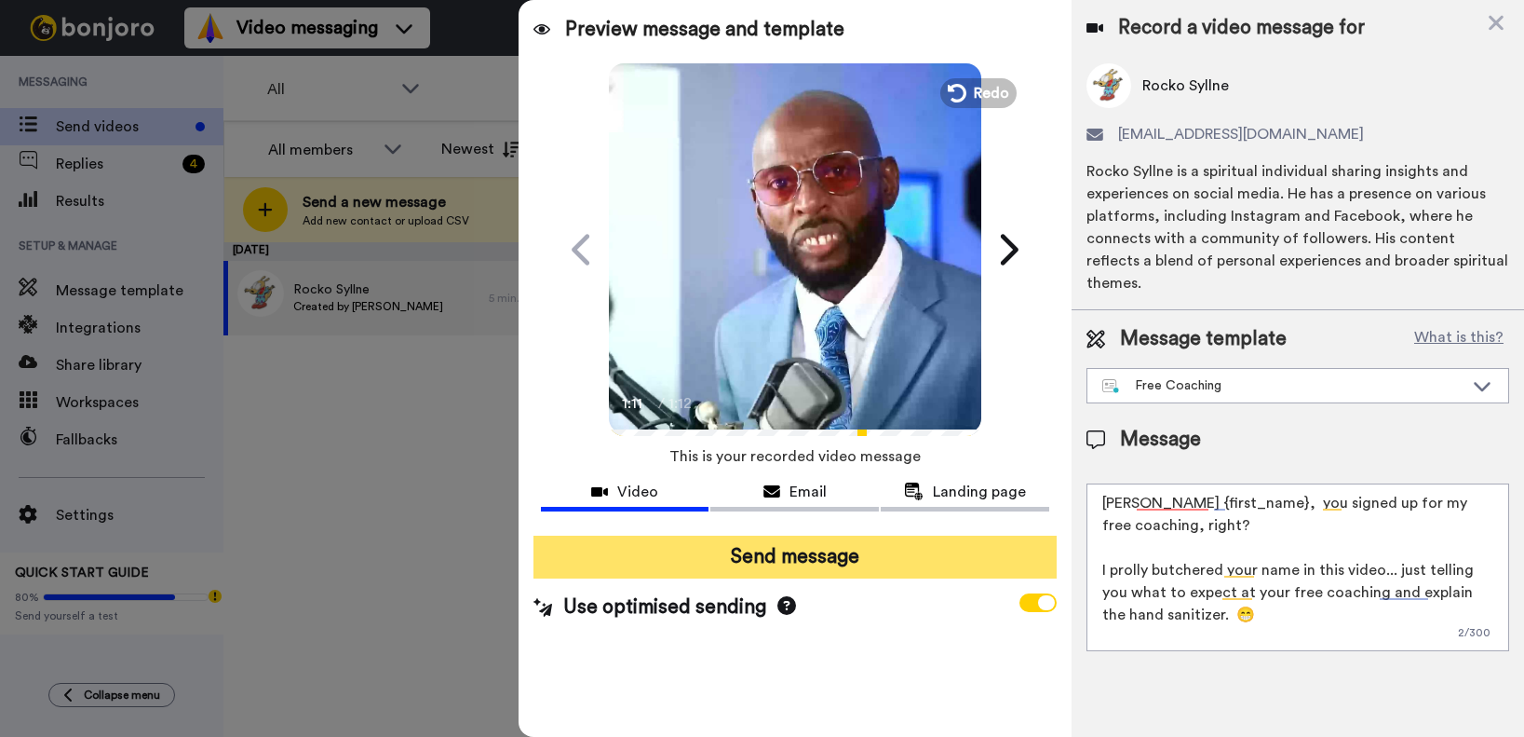
drag, startPoint x: 820, startPoint y: 553, endPoint x: 846, endPoint y: 547, distance: 26.7
click at [820, 552] on button "Send message" at bounding box center [795, 556] width 523 height 43
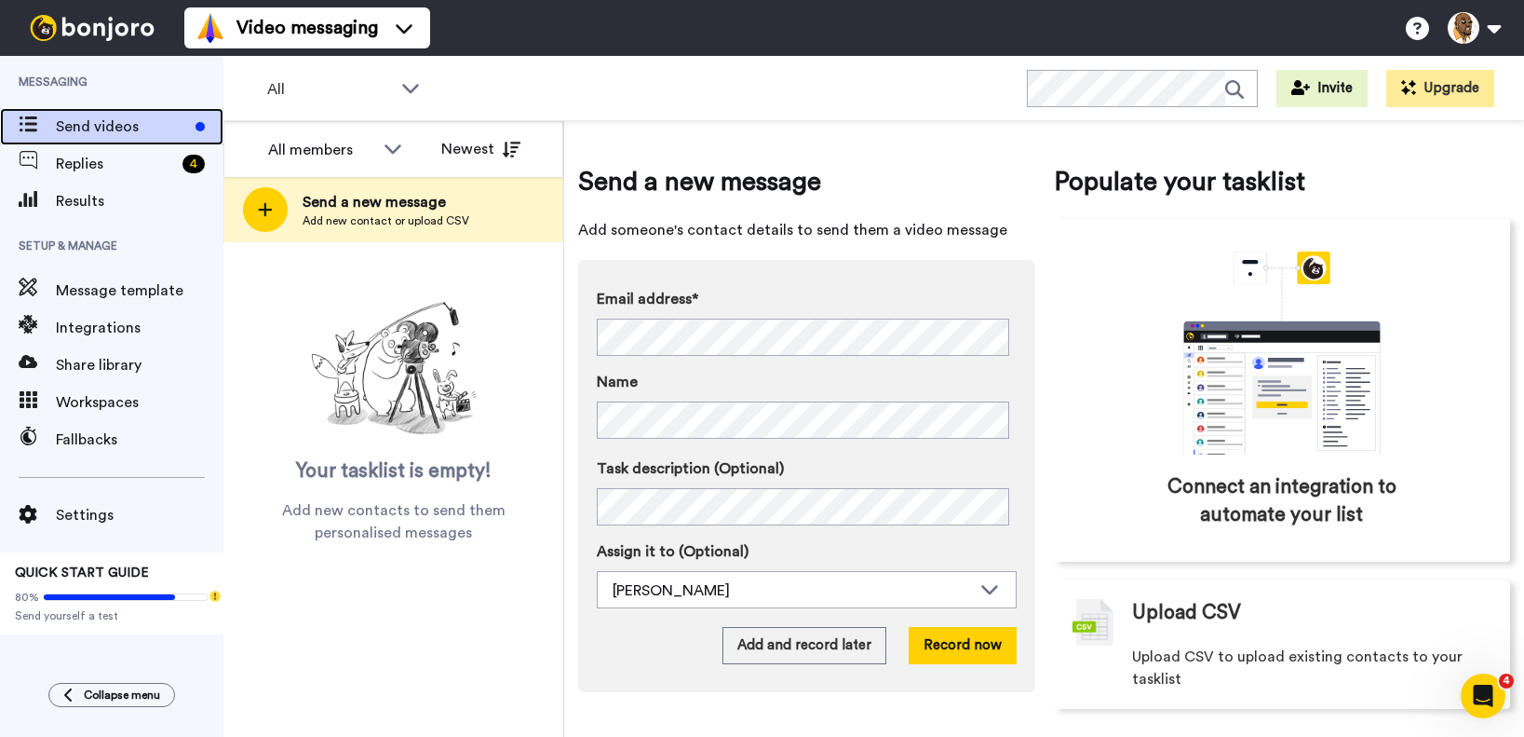
click at [102, 129] on span "Send videos" at bounding box center [122, 126] width 132 height 22
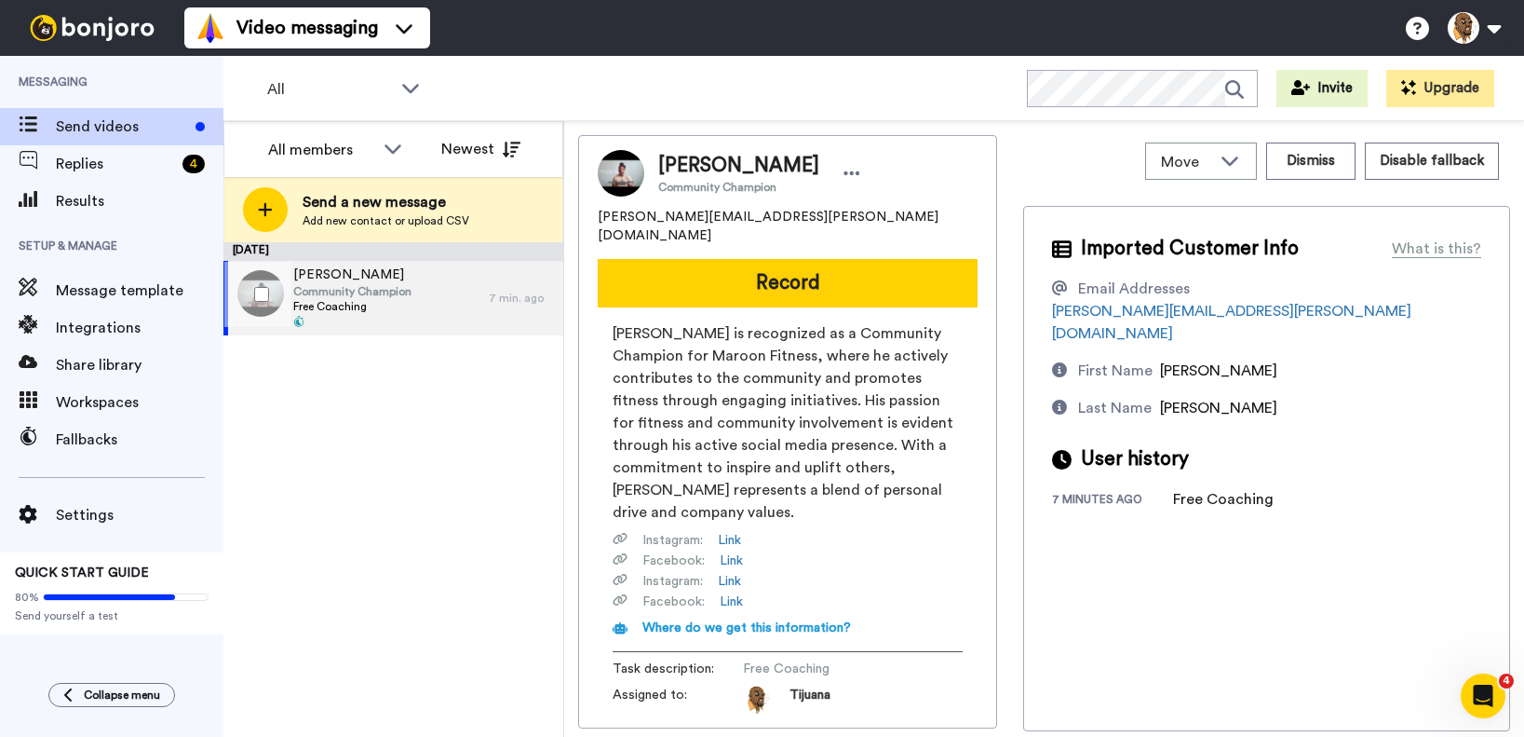
click at [335, 280] on span "Aaron Barnett-clarke" at bounding box center [352, 274] width 118 height 19
click at [782, 271] on button "Record" at bounding box center [788, 283] width 380 height 48
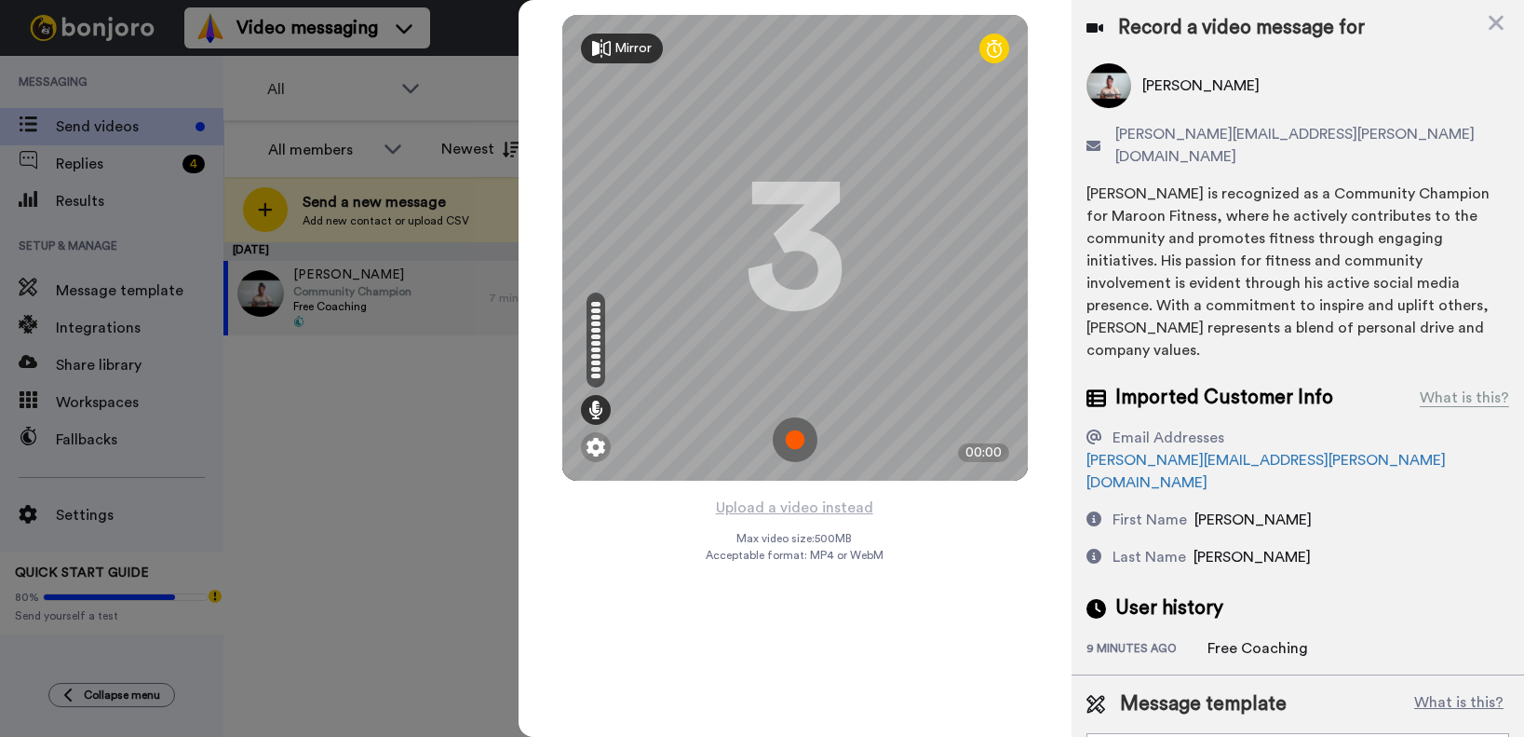
click at [790, 434] on img at bounding box center [795, 439] width 45 height 45
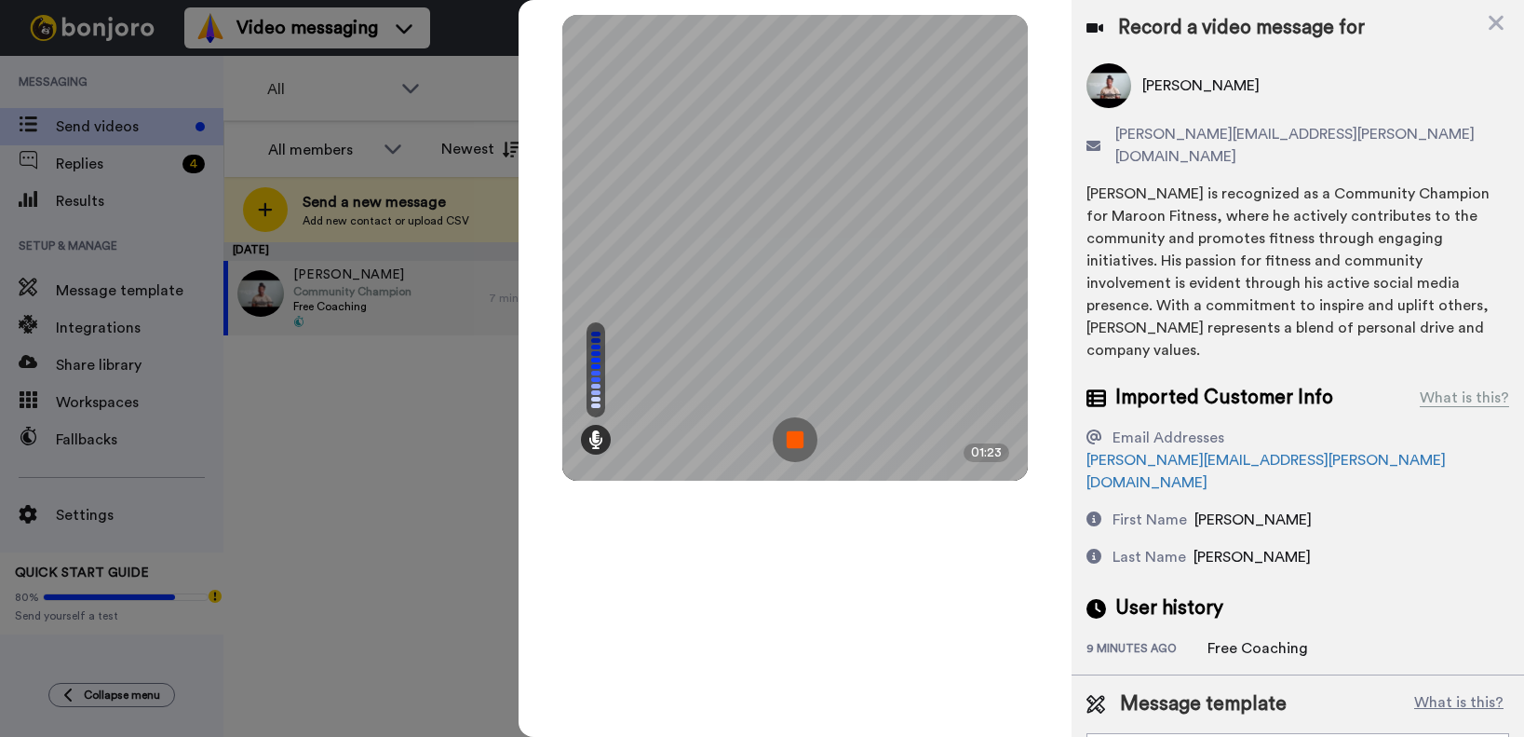
click at [786, 445] on img at bounding box center [795, 439] width 45 height 45
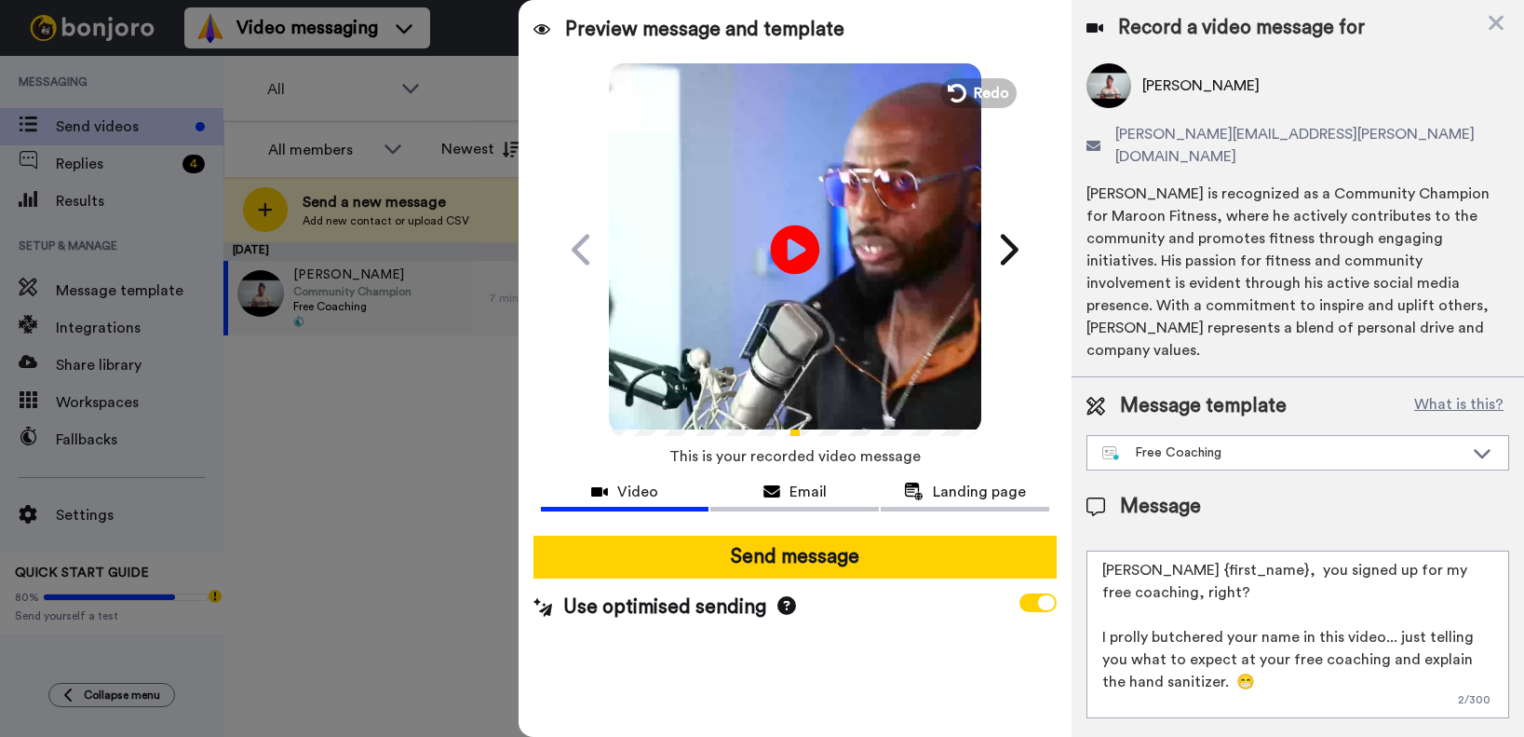
click at [804, 243] on icon at bounding box center [794, 248] width 49 height 49
click at [1022, 259] on span at bounding box center [1017, 250] width 52 height 56
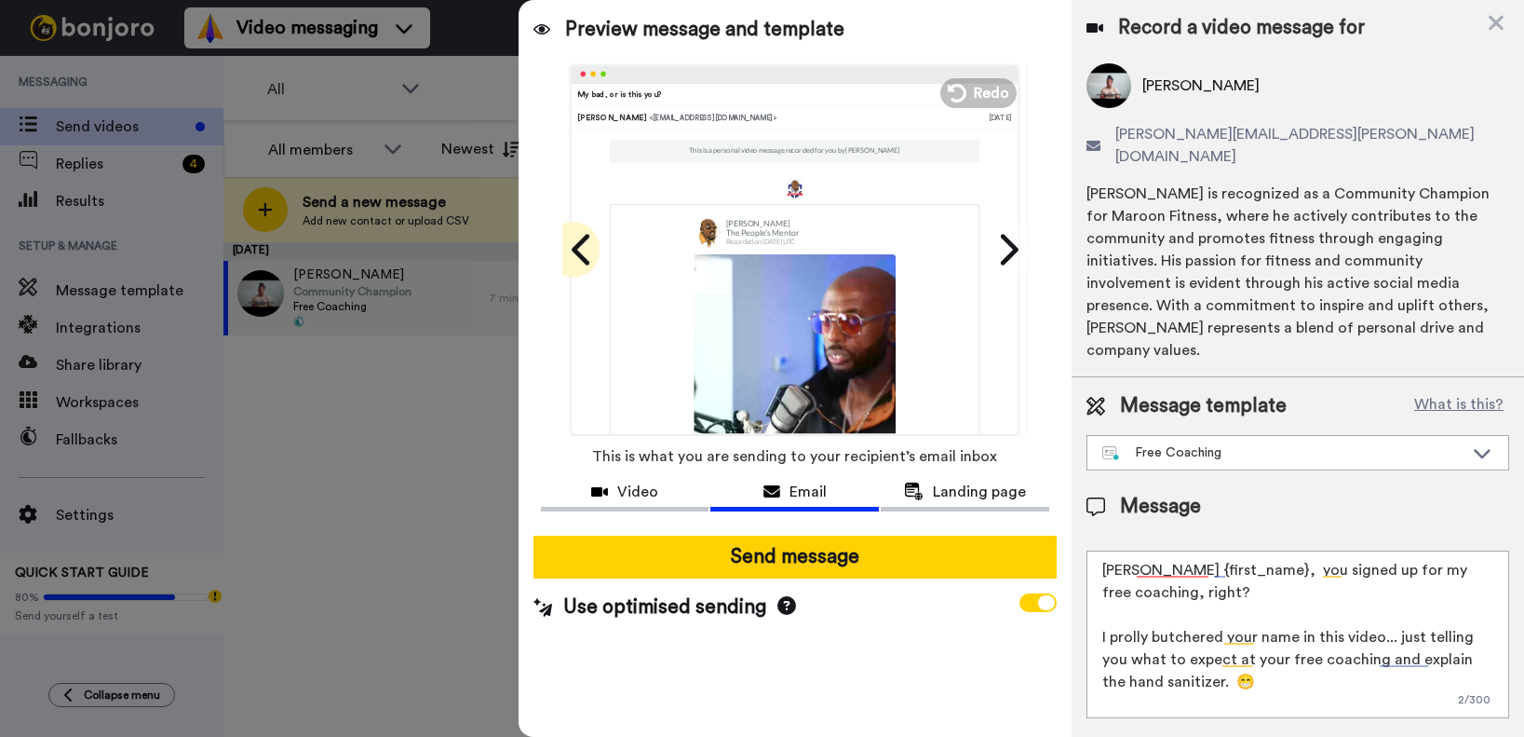
click at [575, 234] on icon at bounding box center [583, 249] width 30 height 35
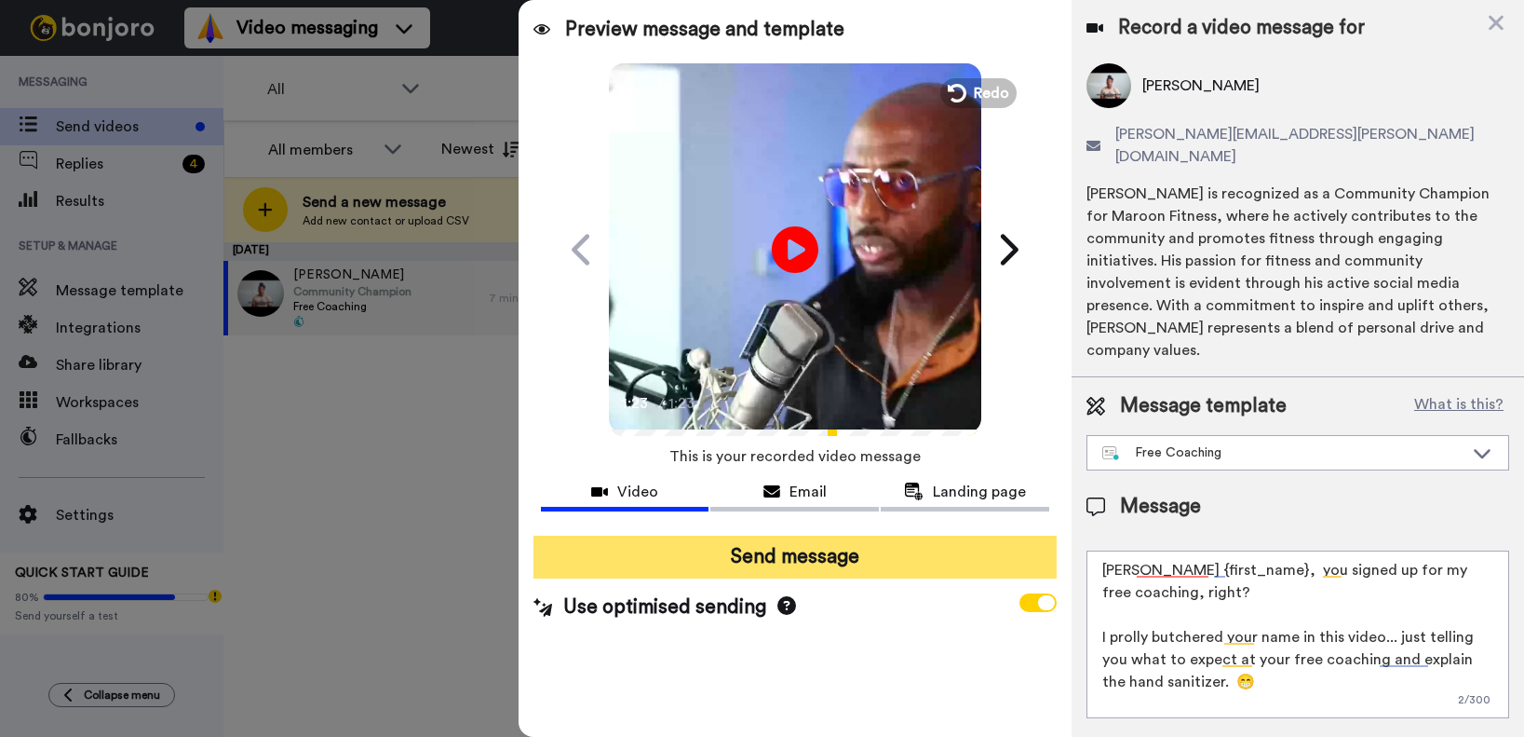
click at [841, 558] on button "Send message" at bounding box center [795, 556] width 523 height 43
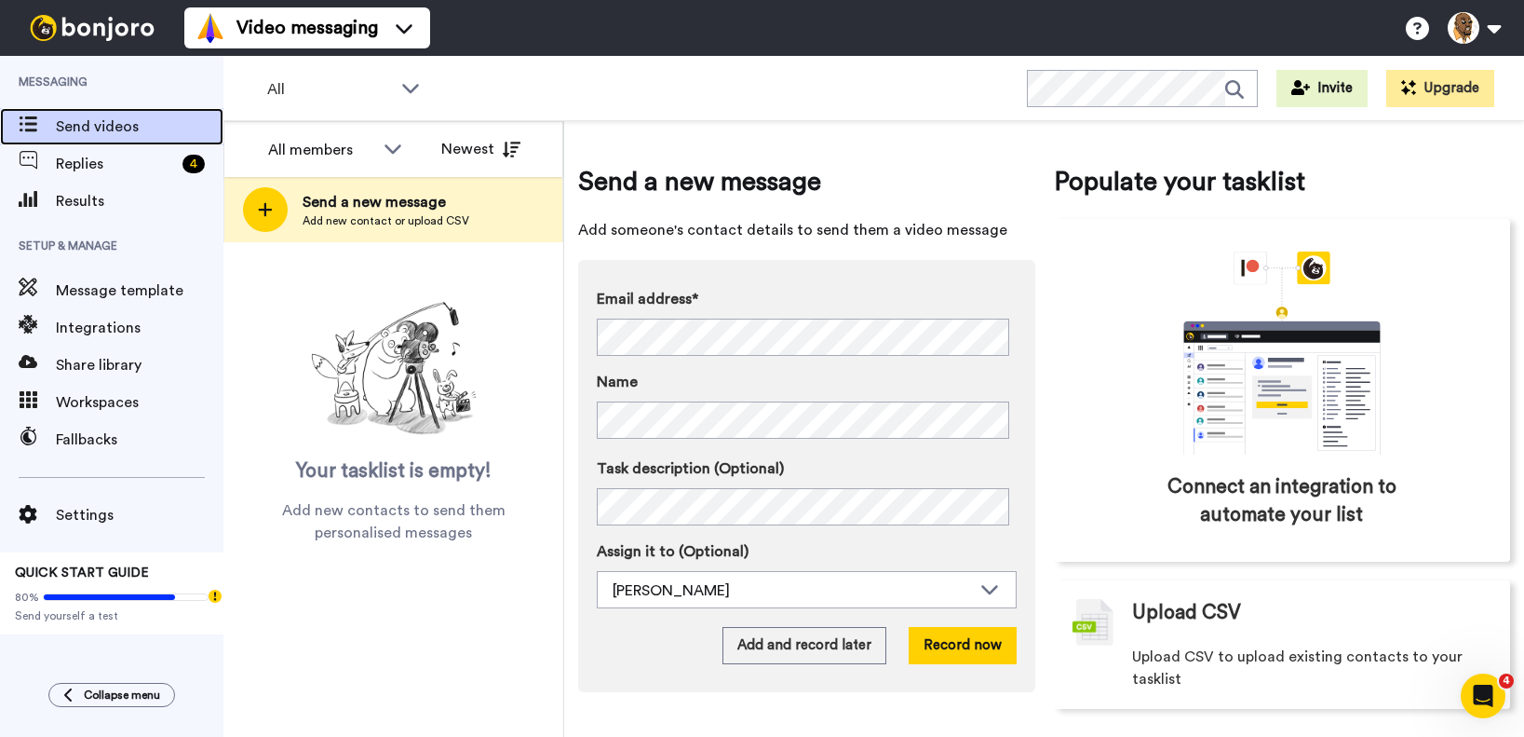
click at [132, 128] on span "Send videos" at bounding box center [140, 126] width 168 height 22
